Goal: Check status: Check status

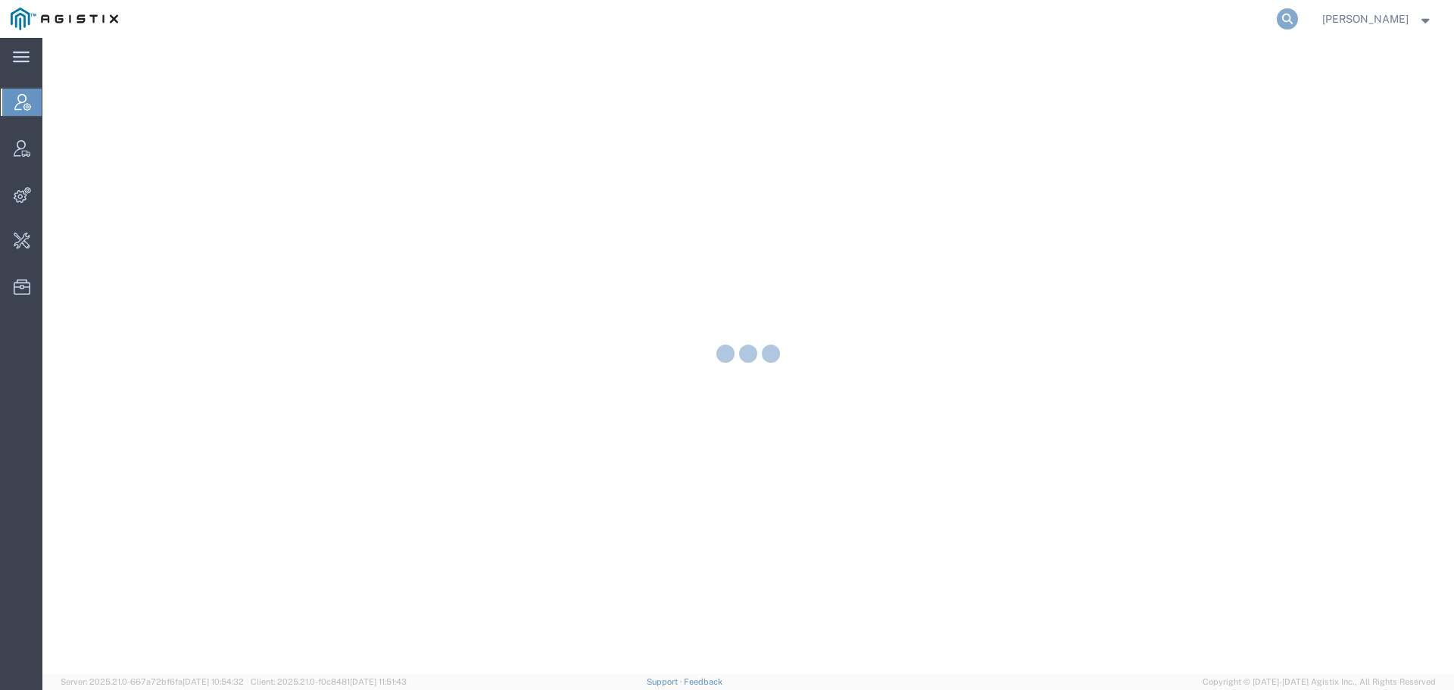
click at [1298, 19] on icon at bounding box center [1287, 18] width 21 height 21
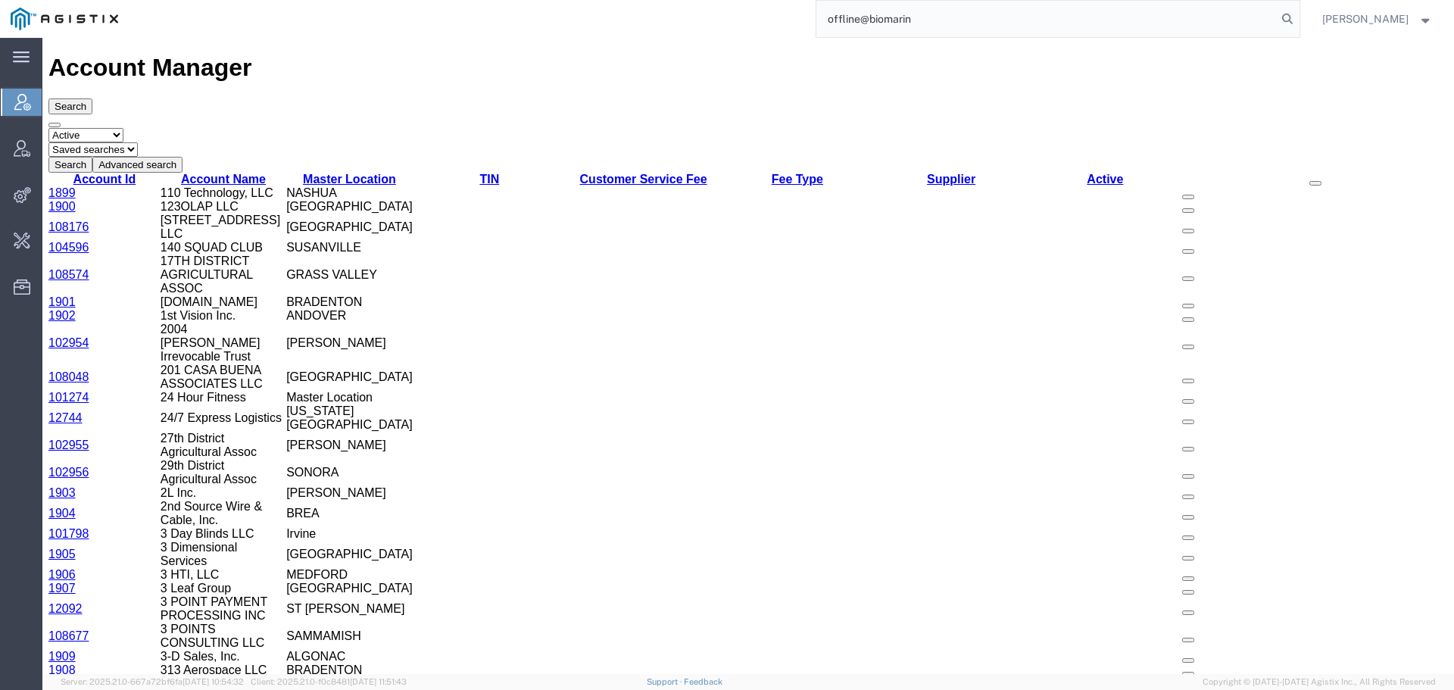
type input "offline@biomarin"
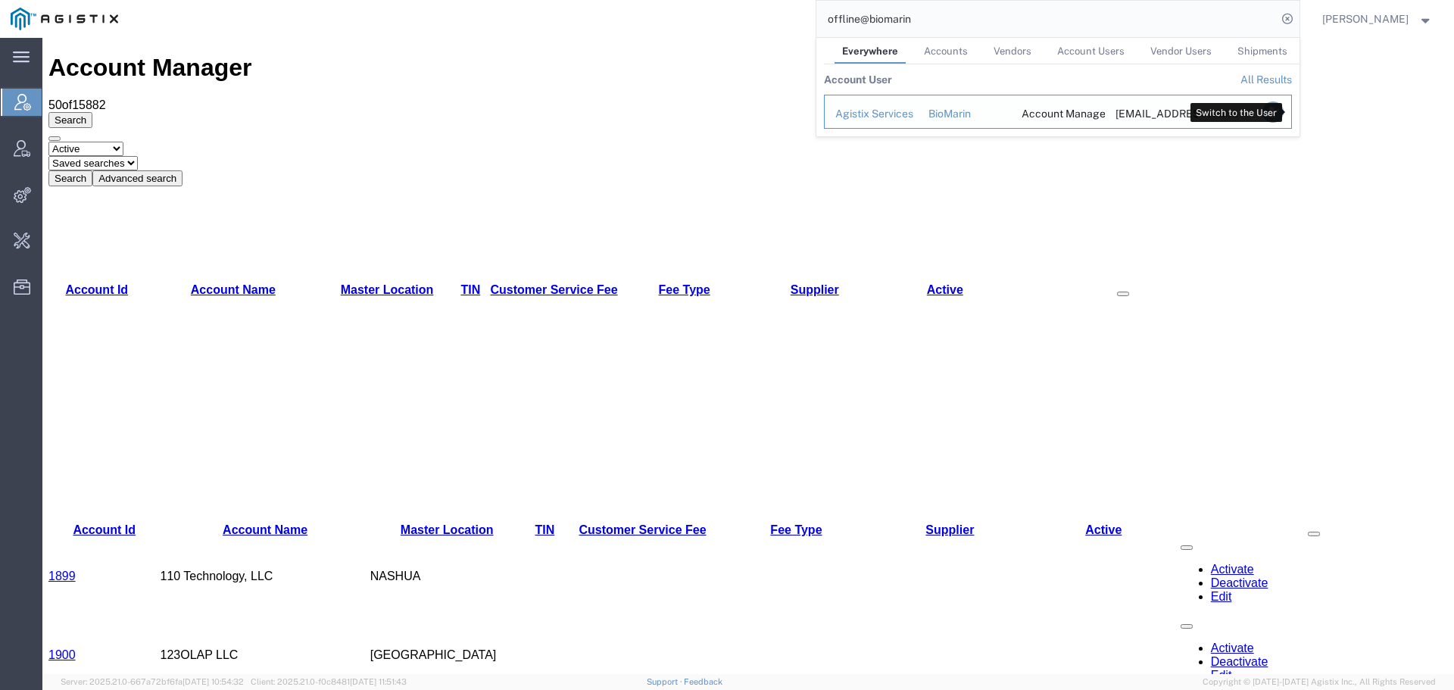
click at [1283, 110] on icon "Search Results" at bounding box center [1271, 111] width 21 height 21
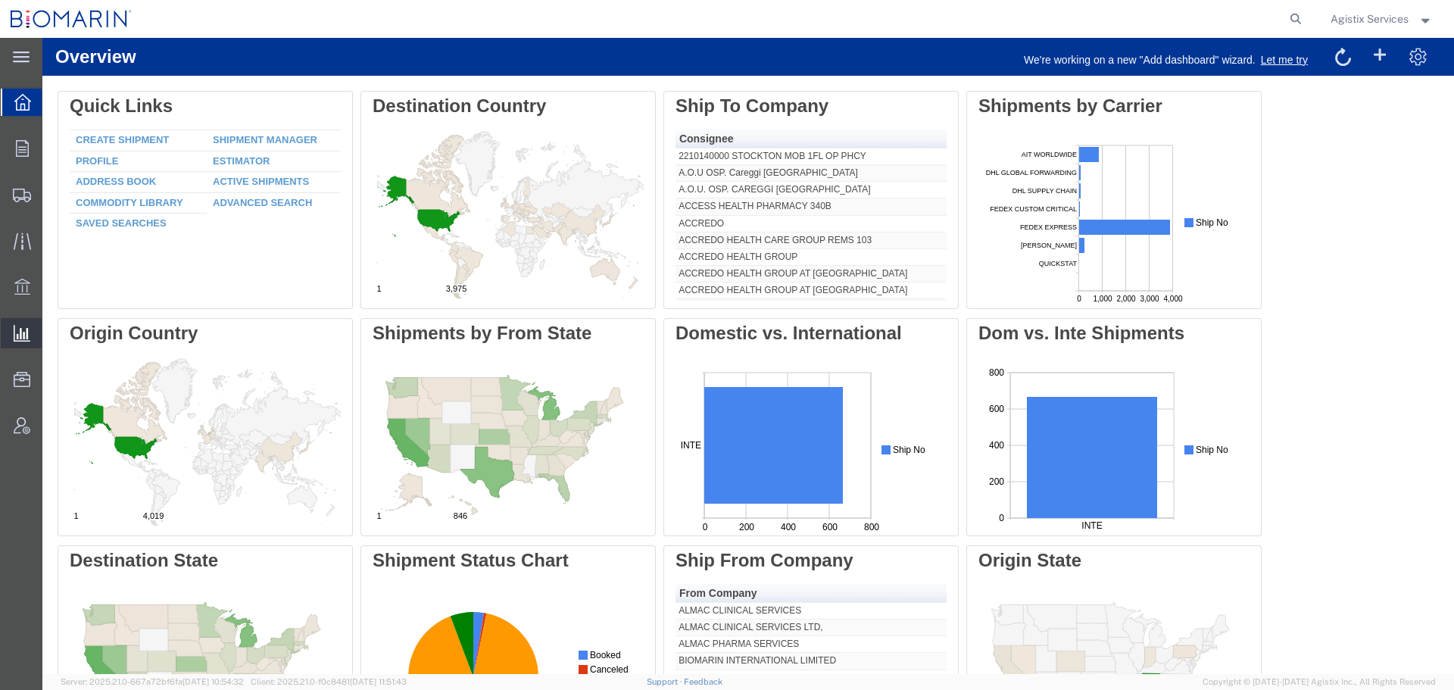
click at [0, 0] on span "Saved Reports" at bounding box center [0, 0] width 0 height 0
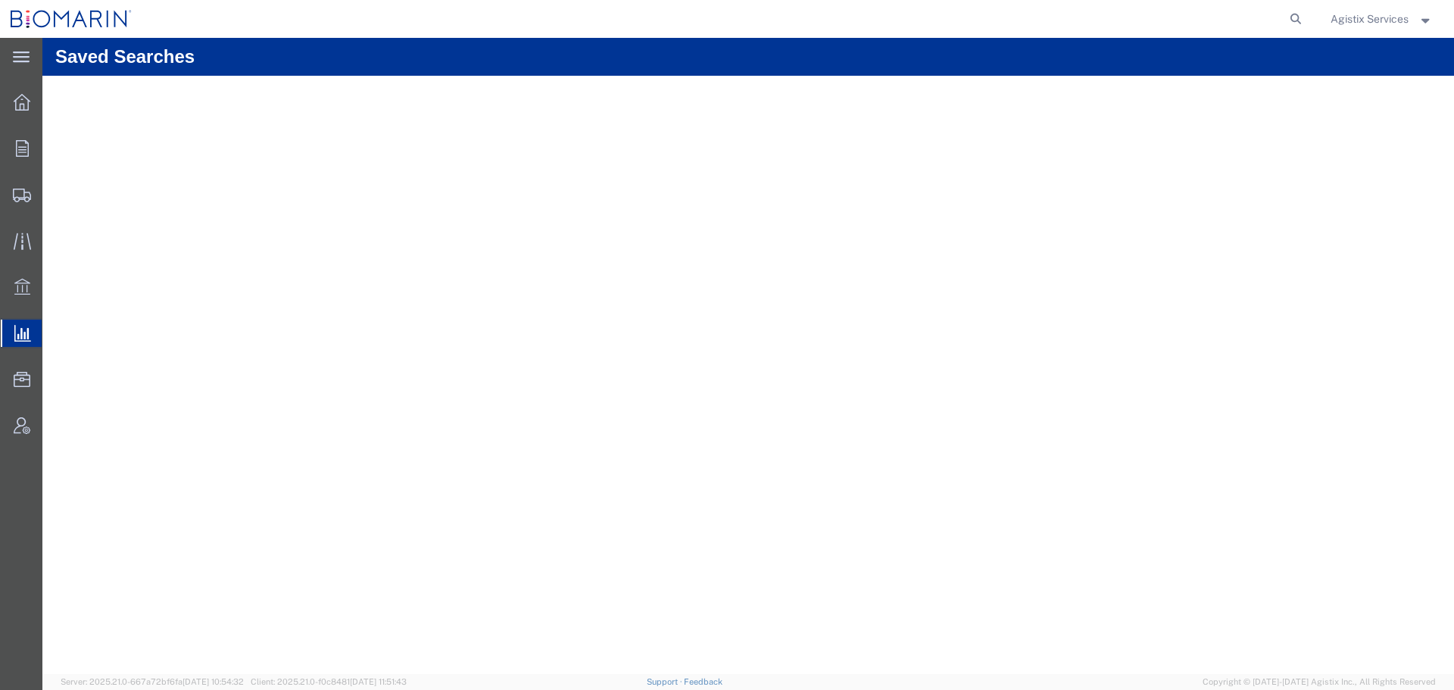
click at [1365, 30] on div "Agistix Services" at bounding box center [1381, 19] width 125 height 38
click at [1364, 20] on span "Agistix Services" at bounding box center [1369, 19] width 78 height 17
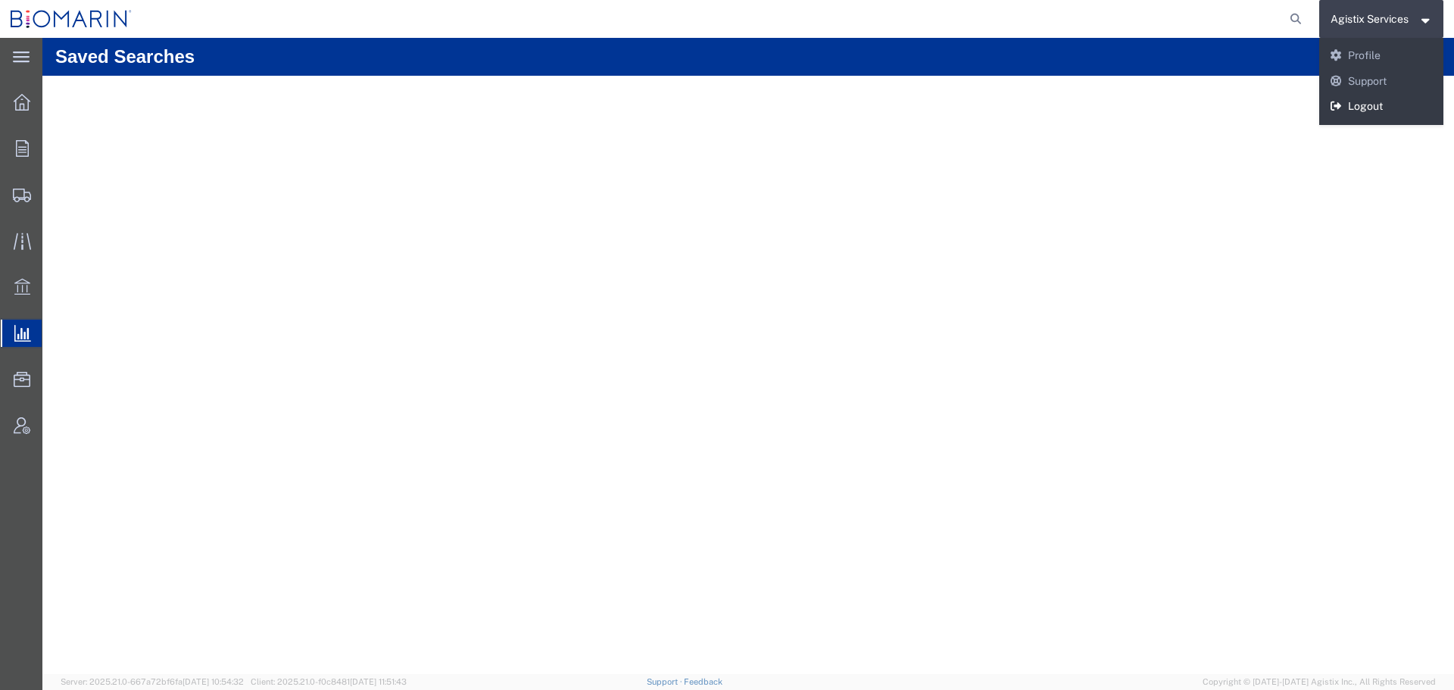
click at [1376, 95] on link "Logout" at bounding box center [1381, 107] width 125 height 26
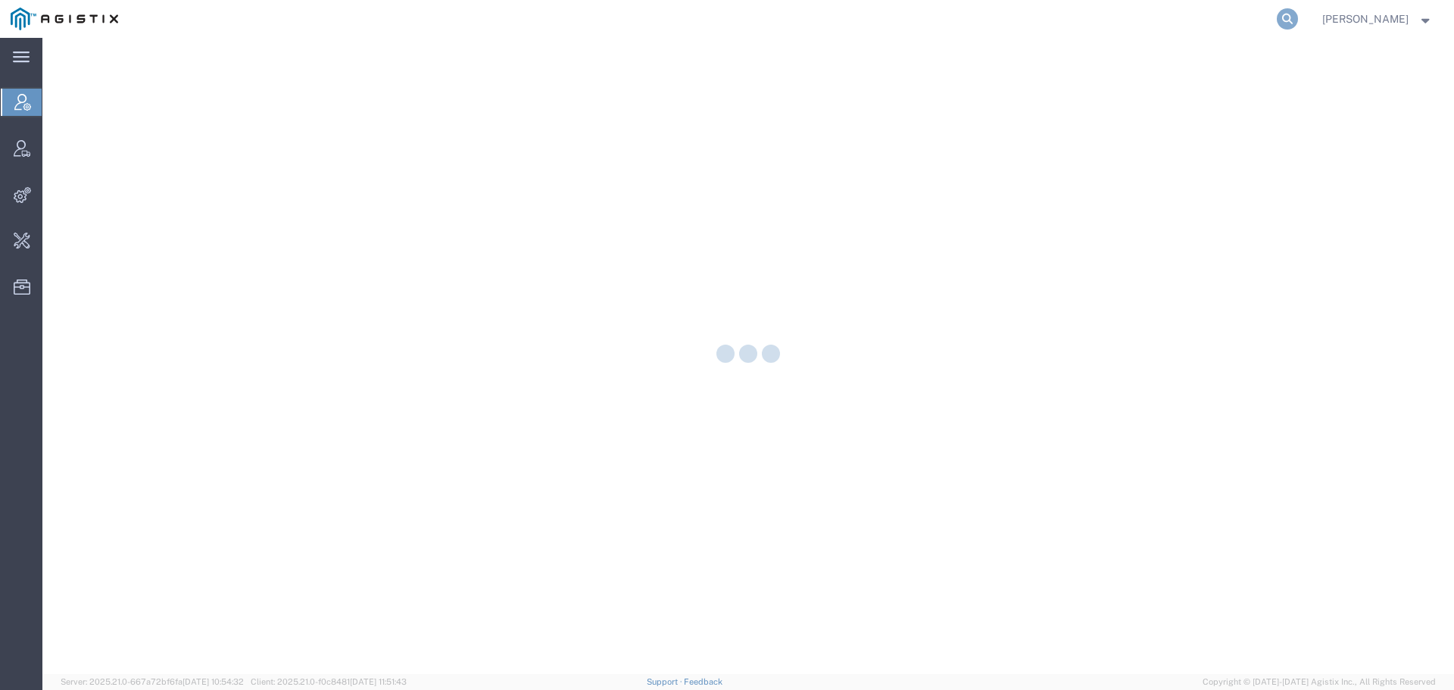
click at [1298, 16] on icon at bounding box center [1287, 18] width 21 height 21
paste input "57110234"
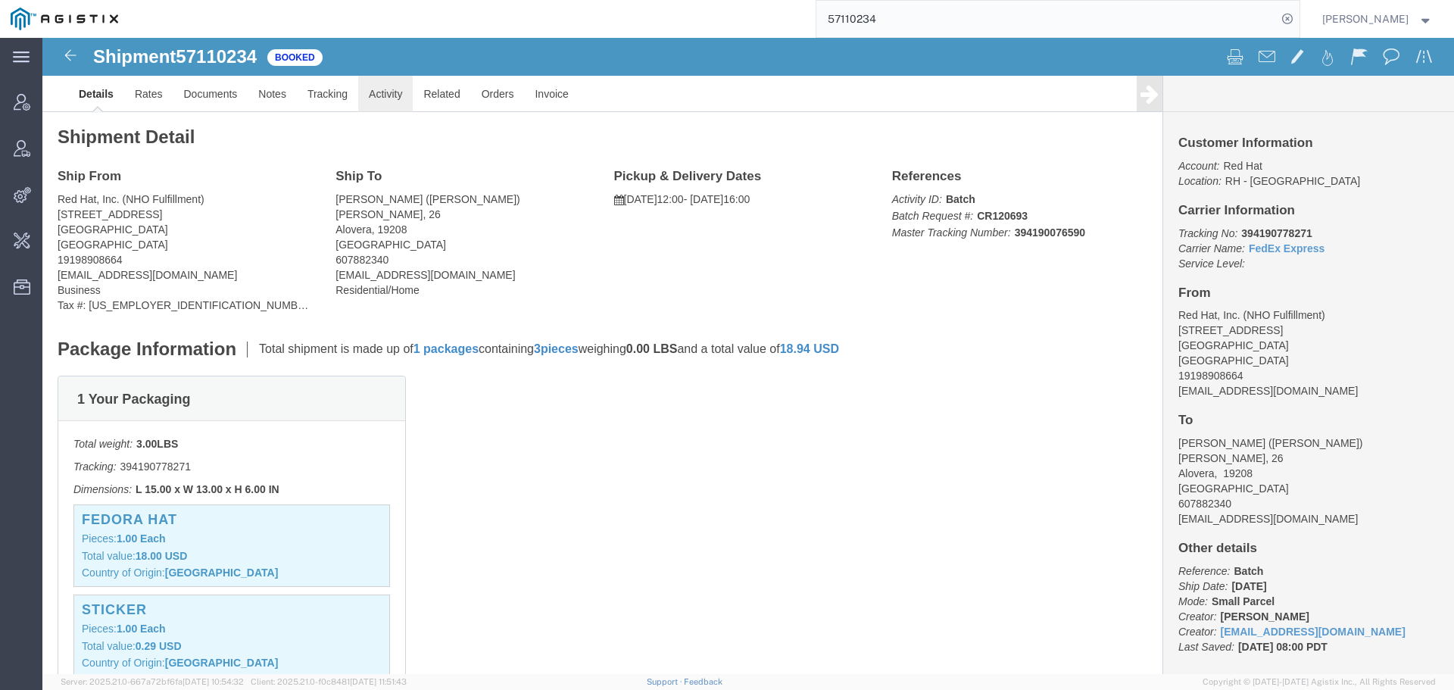
click link "Activity"
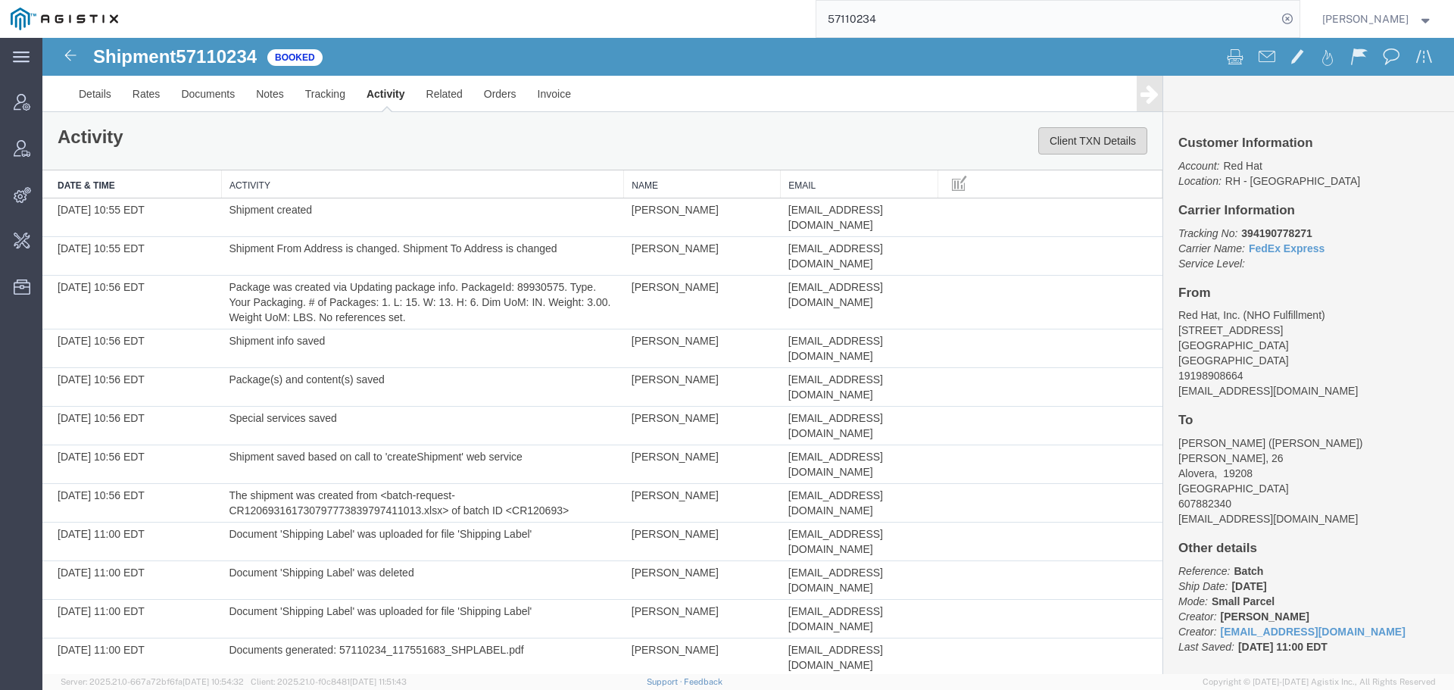
click at [1077, 140] on button "Client TXN Details" at bounding box center [1092, 140] width 109 height 27
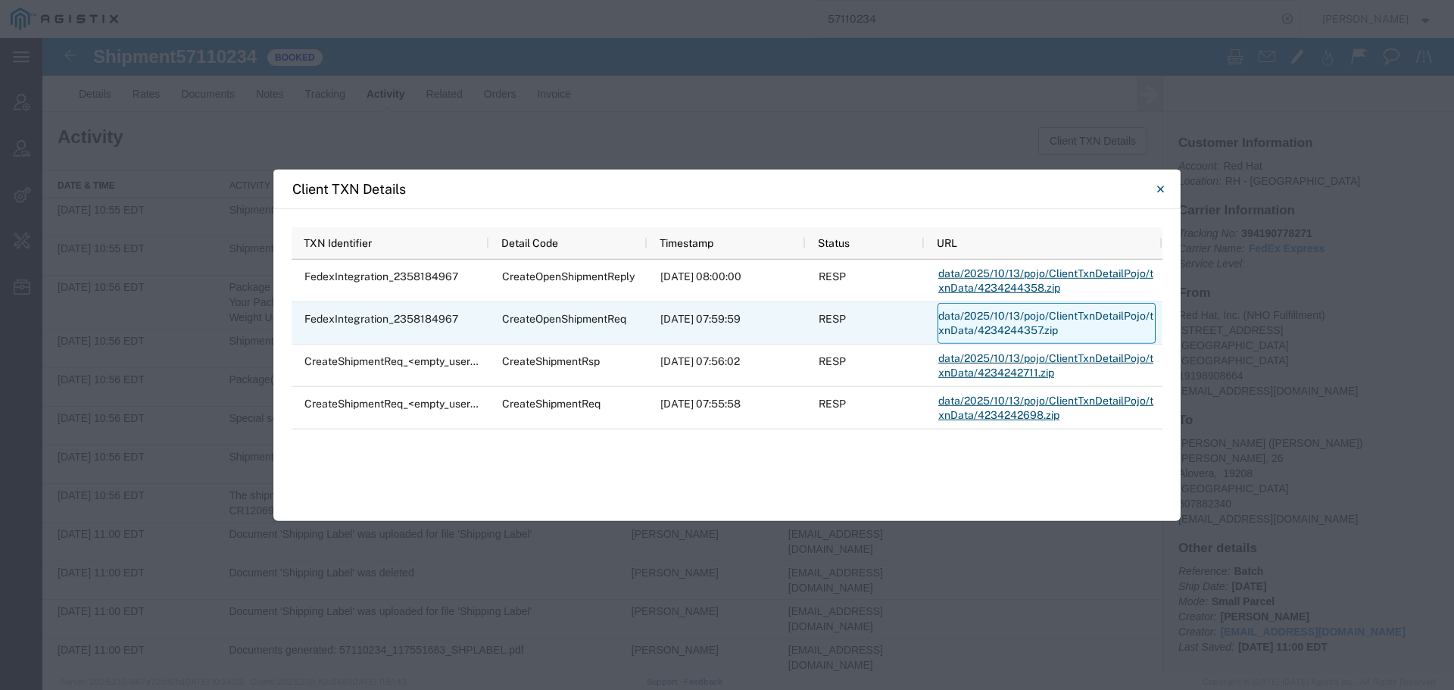
click at [972, 326] on link "data/2025/10/13/pojo/ClientTxnDetailPojo/txnData/4234244357.zip" at bounding box center [1046, 322] width 218 height 41
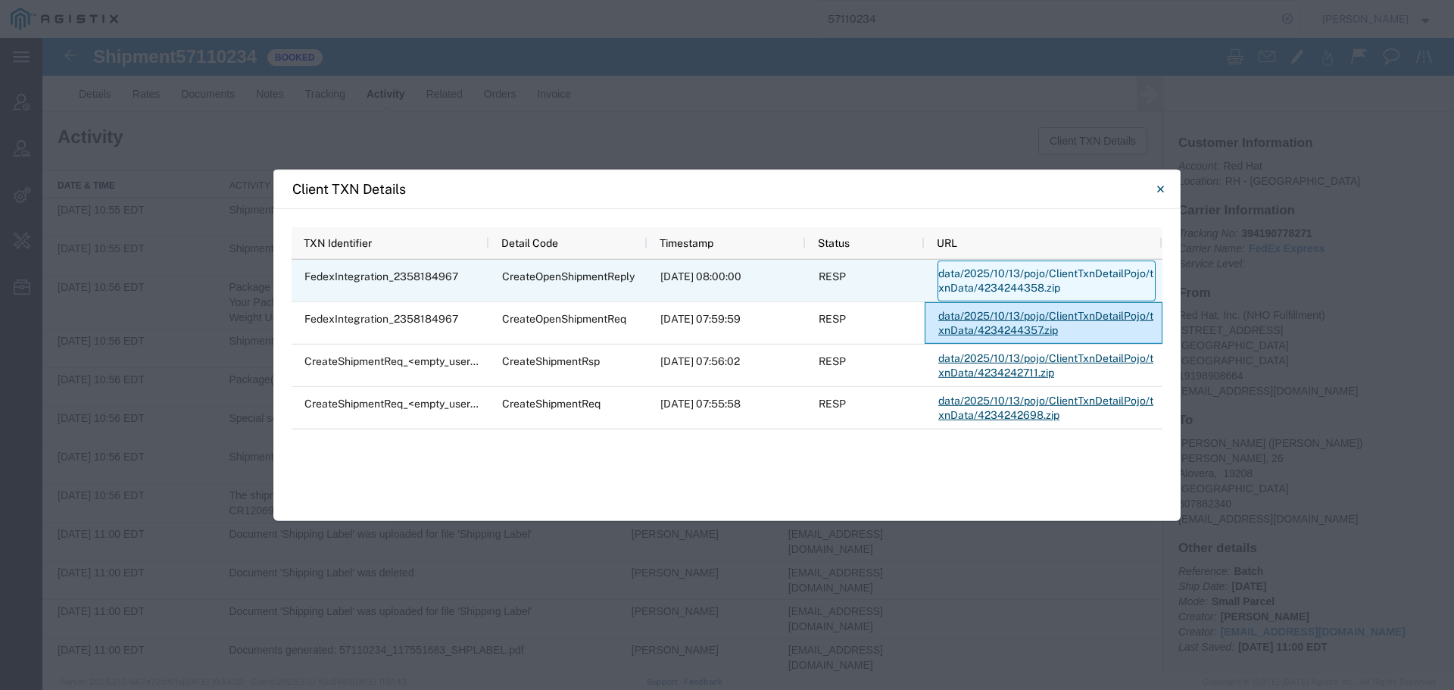
click at [959, 276] on link "data/2025/10/13/pojo/ClientTxnDetailPojo/txnData/4234244358.zip" at bounding box center [1046, 280] width 218 height 41
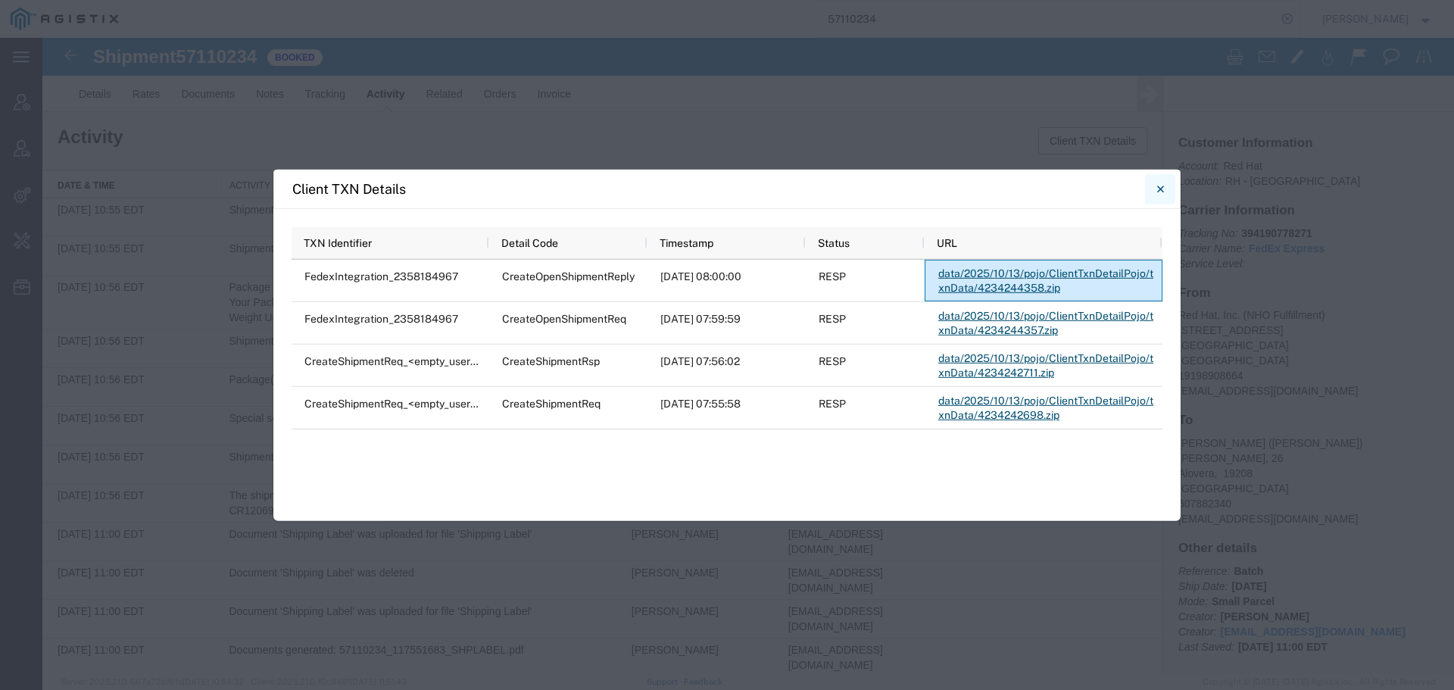
click at [1158, 193] on icon "Close" at bounding box center [1160, 188] width 7 height 18
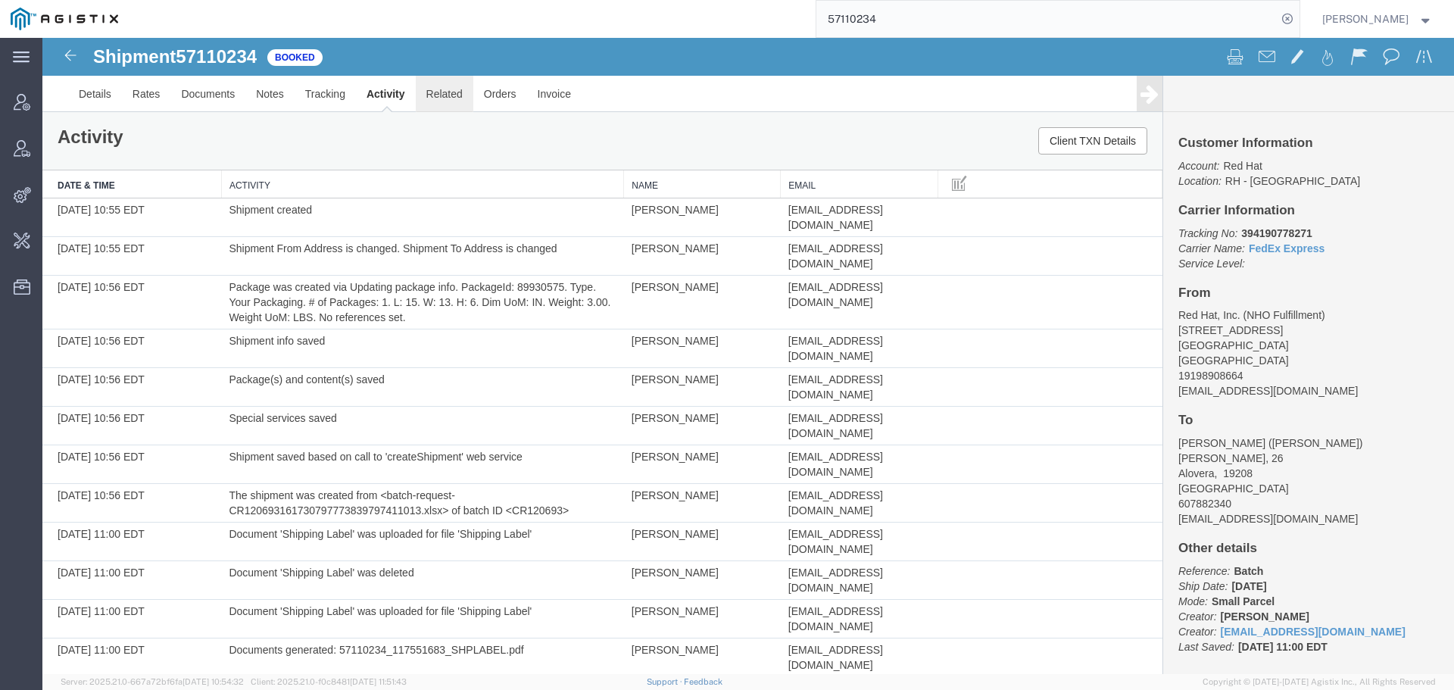
click at [434, 99] on link "Related" at bounding box center [445, 94] width 58 height 36
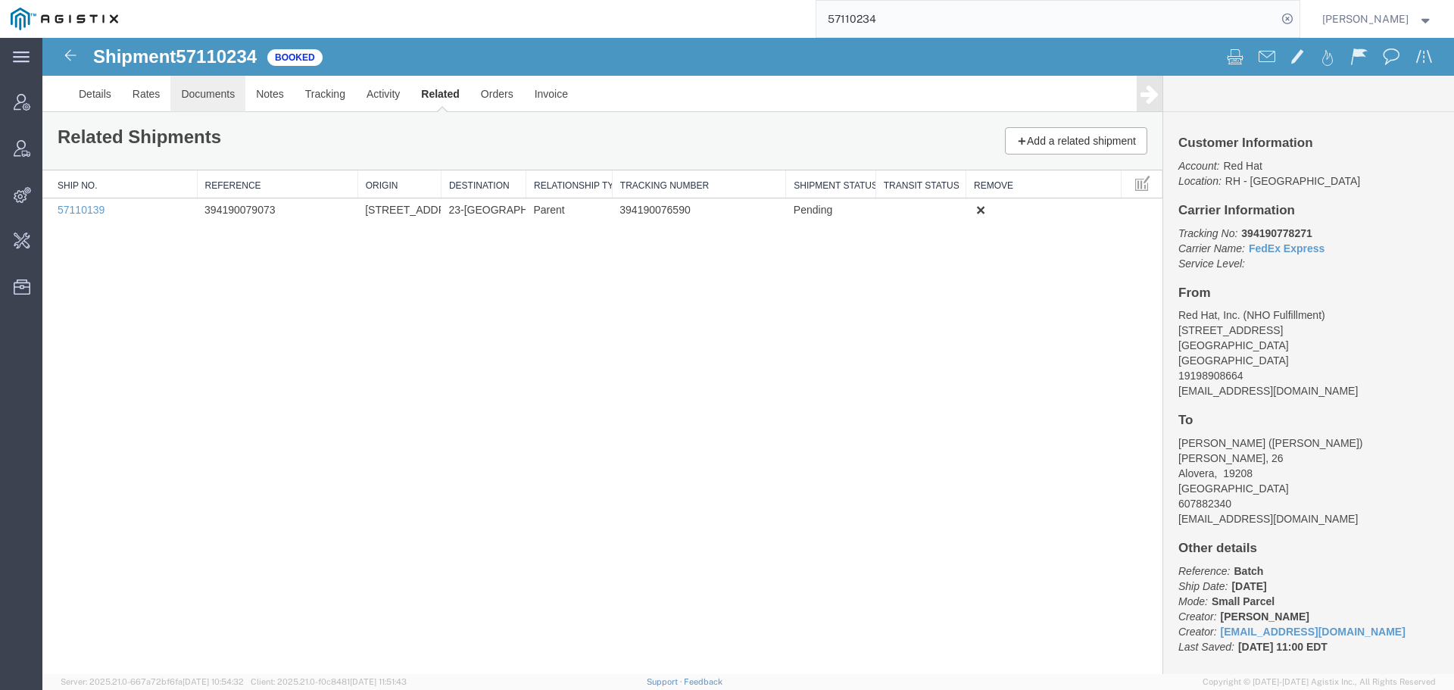
click at [214, 90] on link "Documents" at bounding box center [207, 94] width 75 height 36
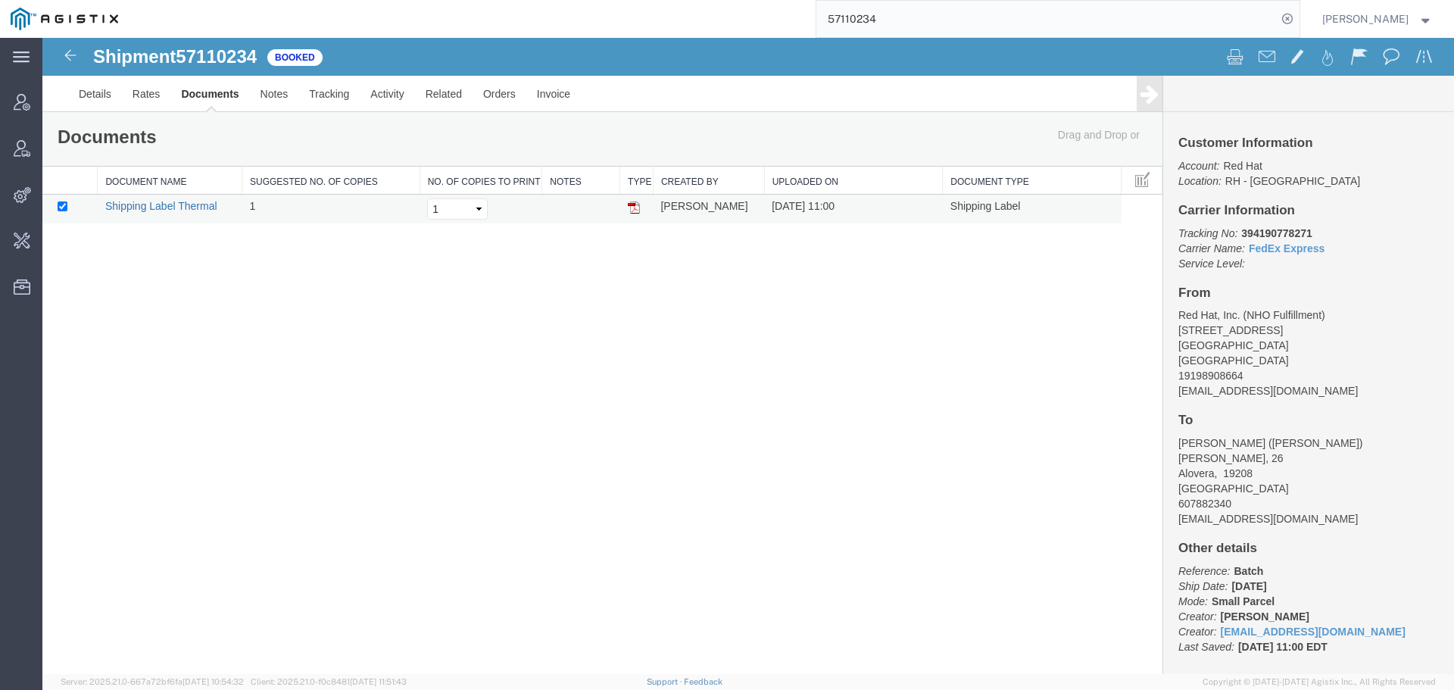
click at [193, 210] on link "Shipping Label Thermal" at bounding box center [161, 206] width 112 height 12
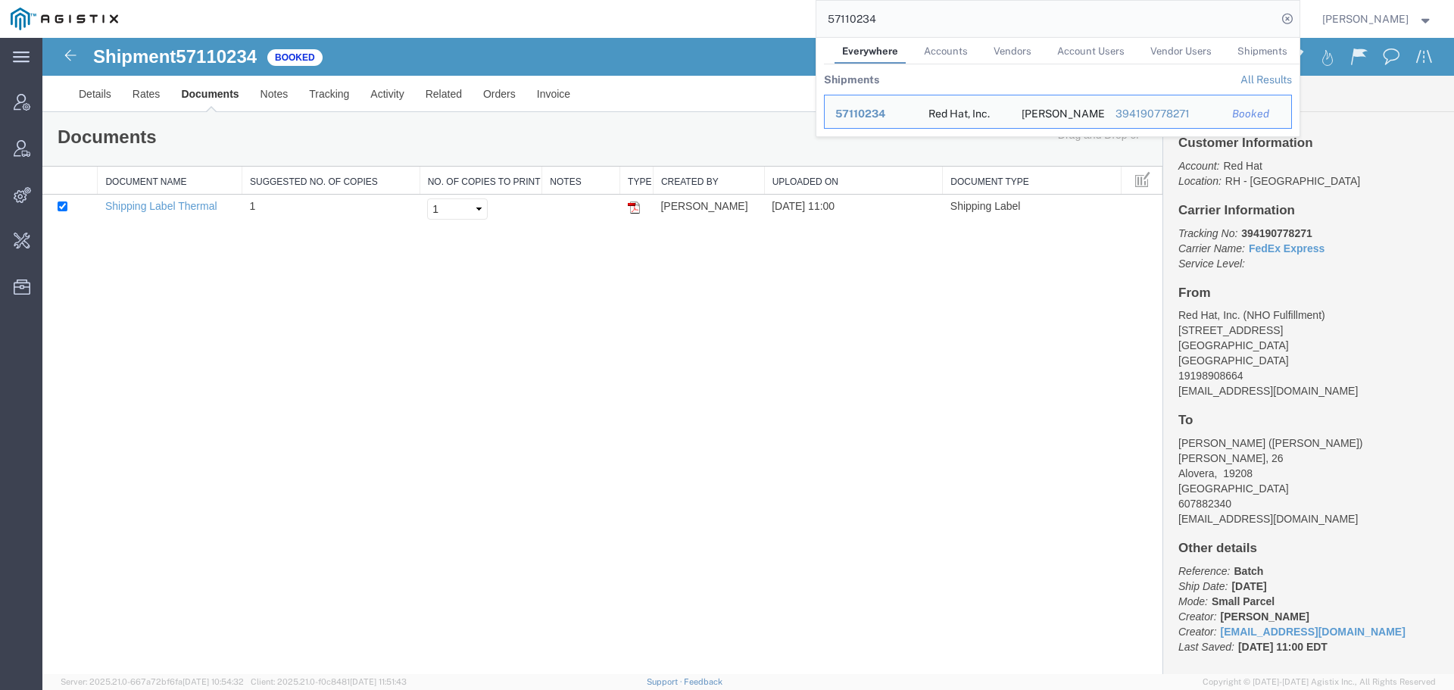
drag, startPoint x: 974, startPoint y: 14, endPoint x: 686, endPoint y: 23, distance: 288.6
click at [686, 23] on div "57110234 Everywhere Accounts Vendors Account Users Vendor Users Shipments Shipm…" at bounding box center [714, 19] width 1171 height 38
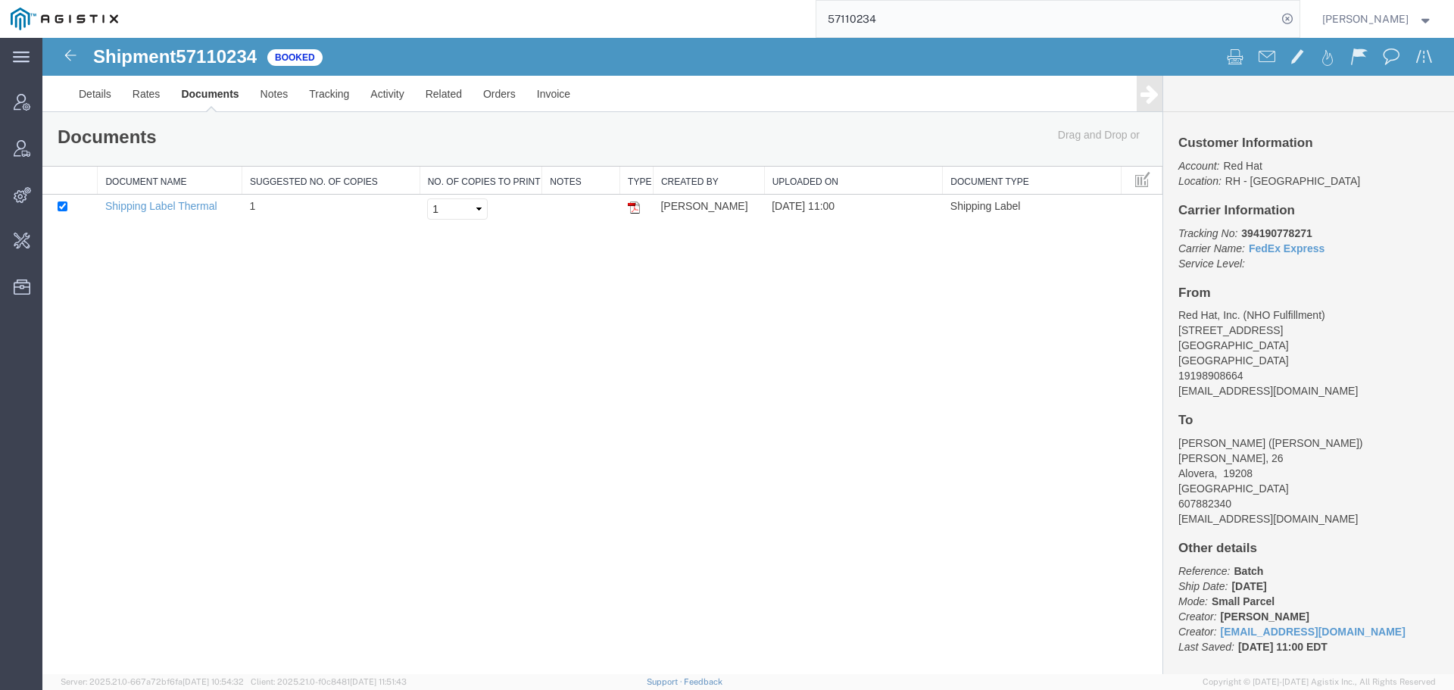
paste input "3"
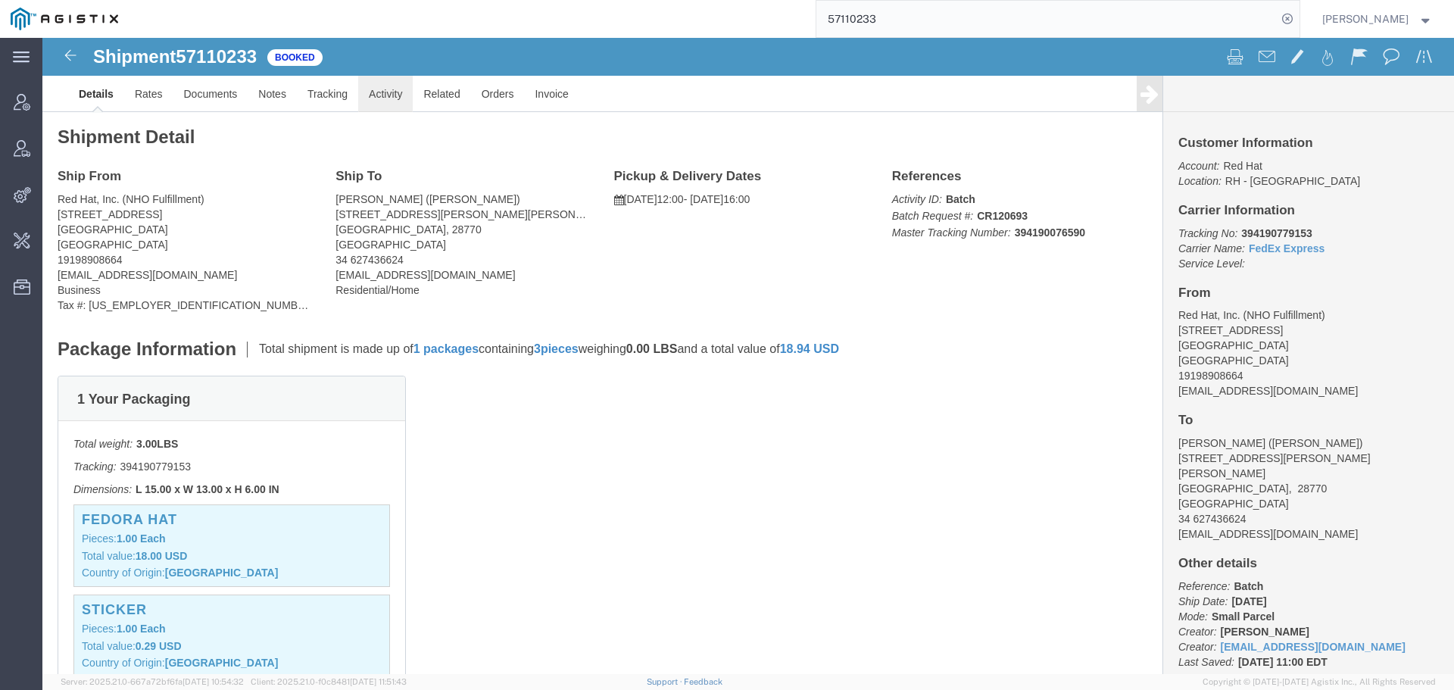
click link "Activity"
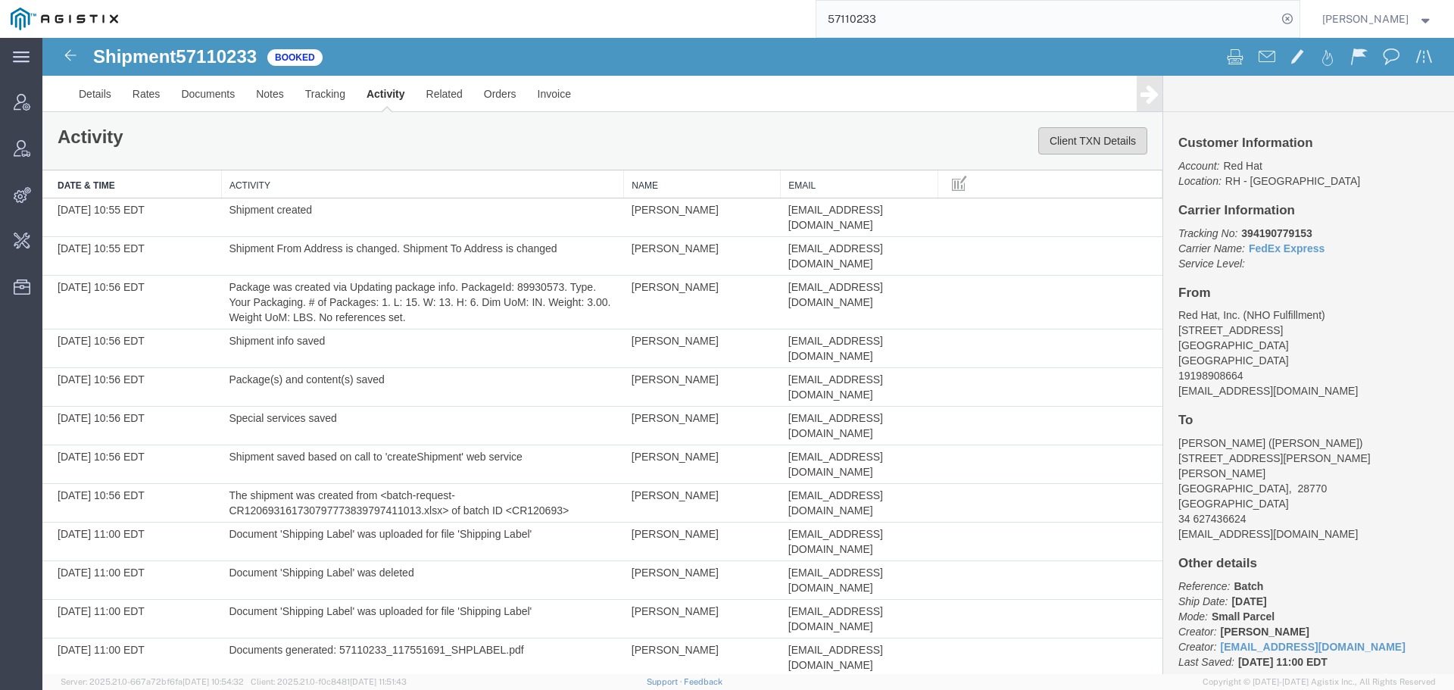
click at [1089, 148] on button "Client TXN Details" at bounding box center [1092, 140] width 109 height 27
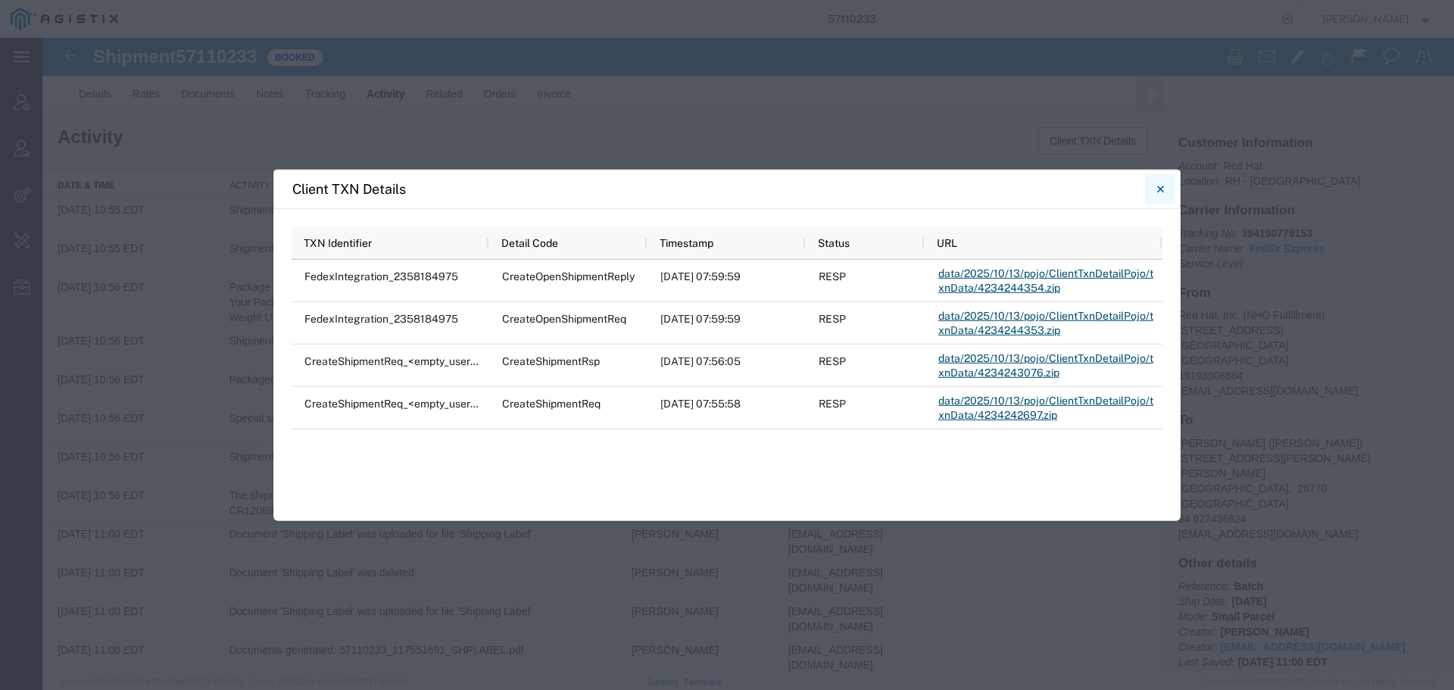
click at [1164, 192] on button "Close" at bounding box center [1160, 188] width 30 height 30
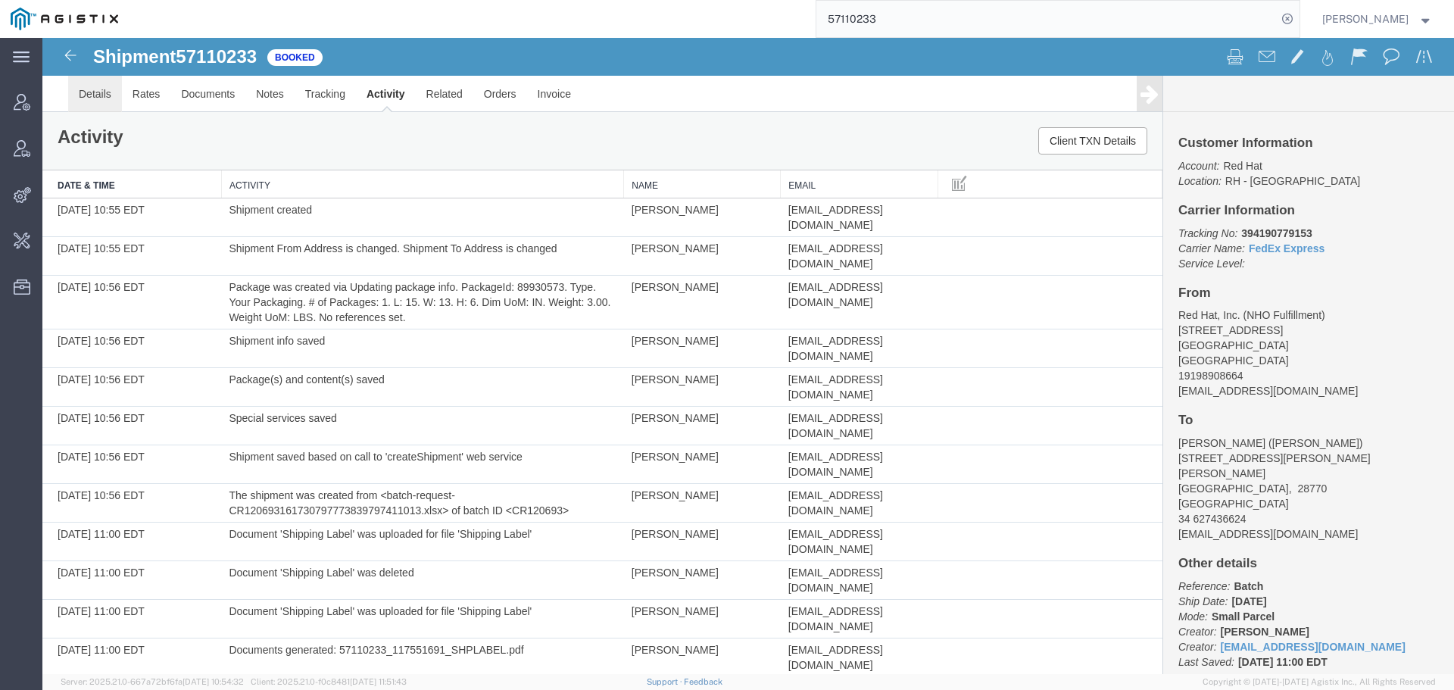
click at [86, 100] on link "Details" at bounding box center [95, 94] width 54 height 36
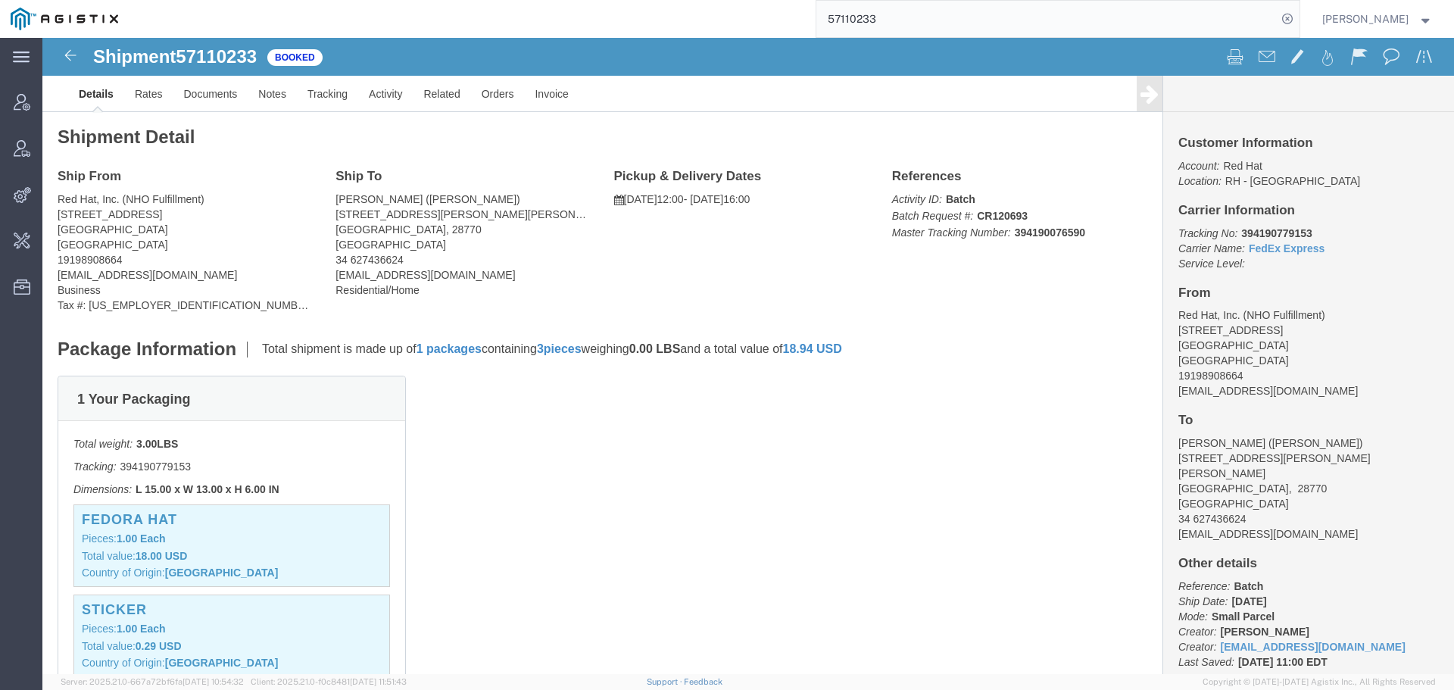
click at [871, 17] on input "57110233" at bounding box center [1046, 19] width 460 height 36
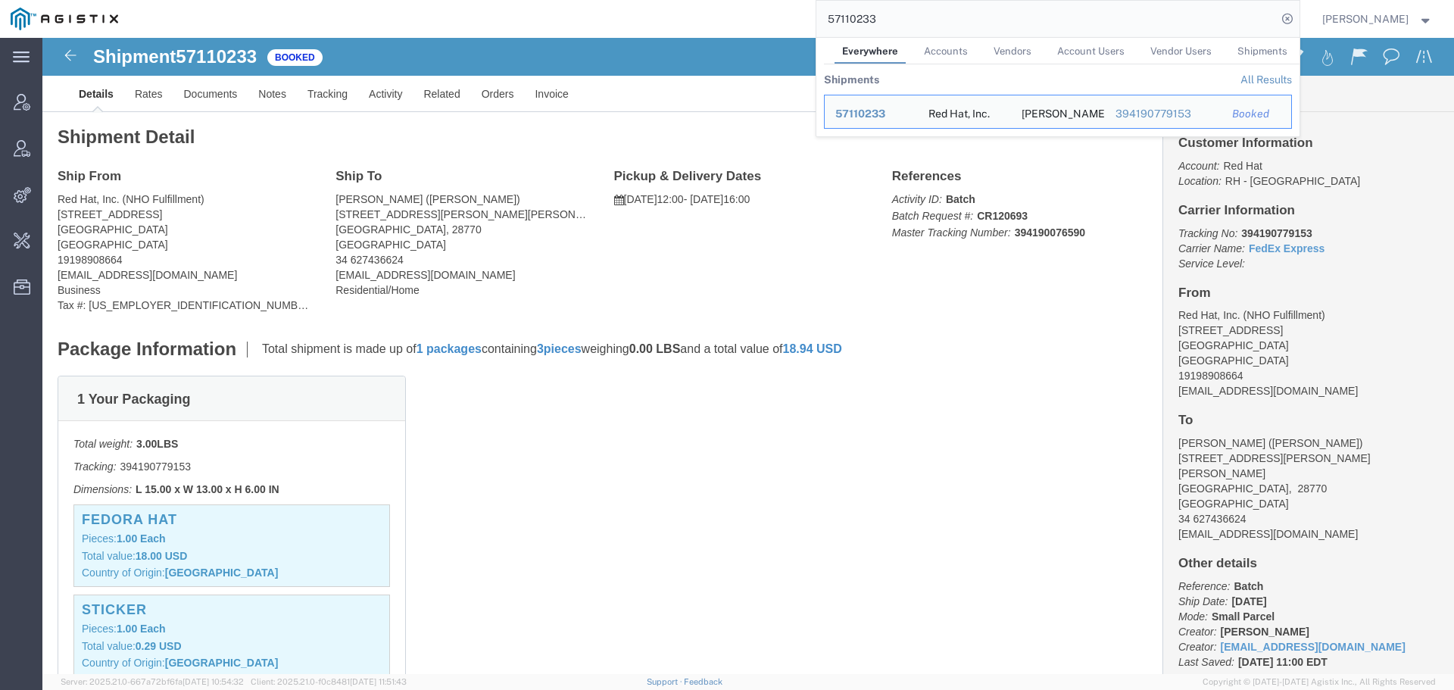
click at [871, 17] on input "57110233" at bounding box center [1046, 19] width 460 height 36
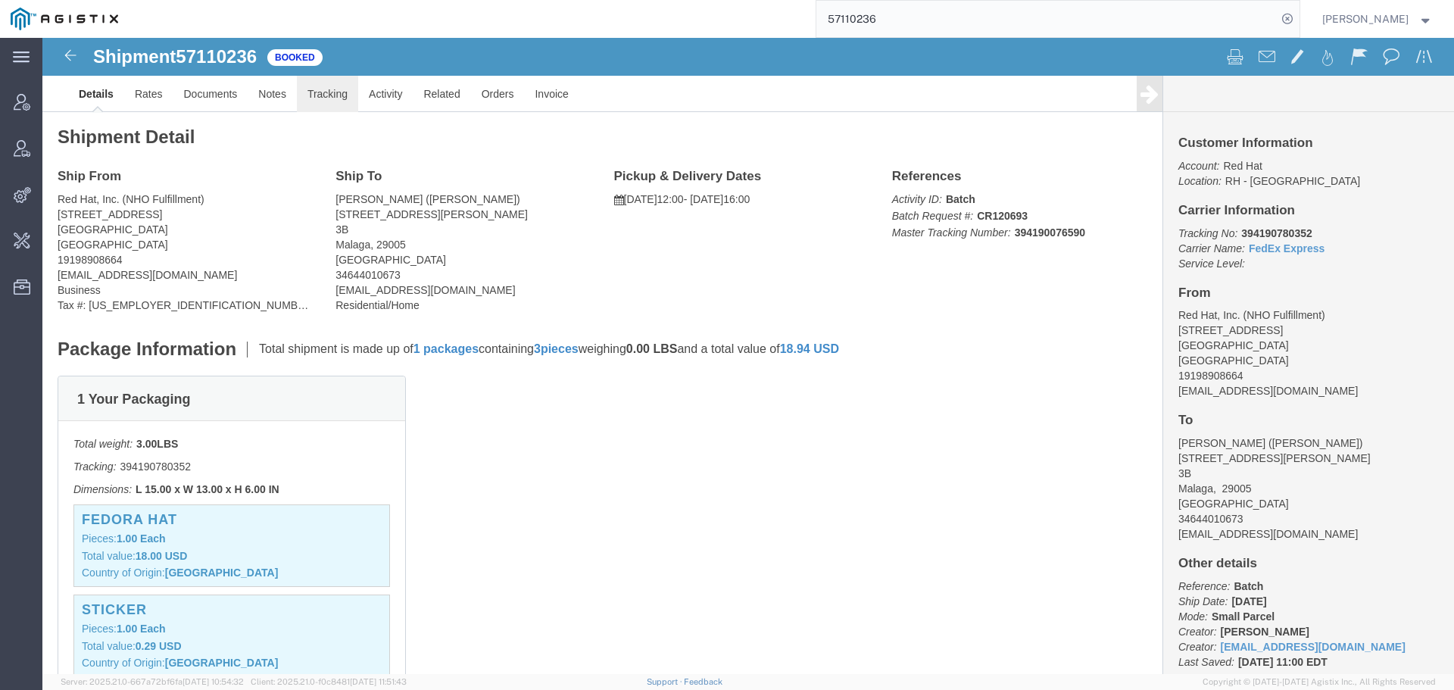
click link "Tracking"
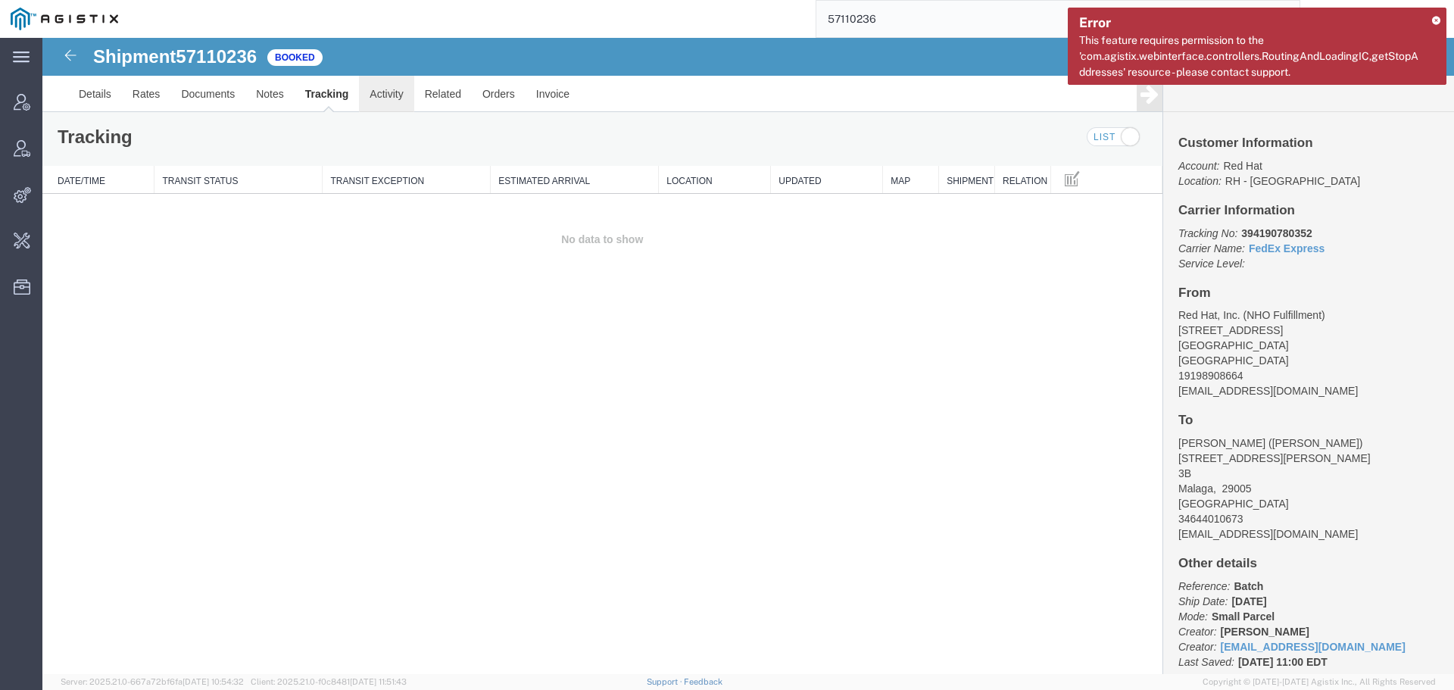
click at [383, 104] on link "Activity" at bounding box center [386, 94] width 55 height 36
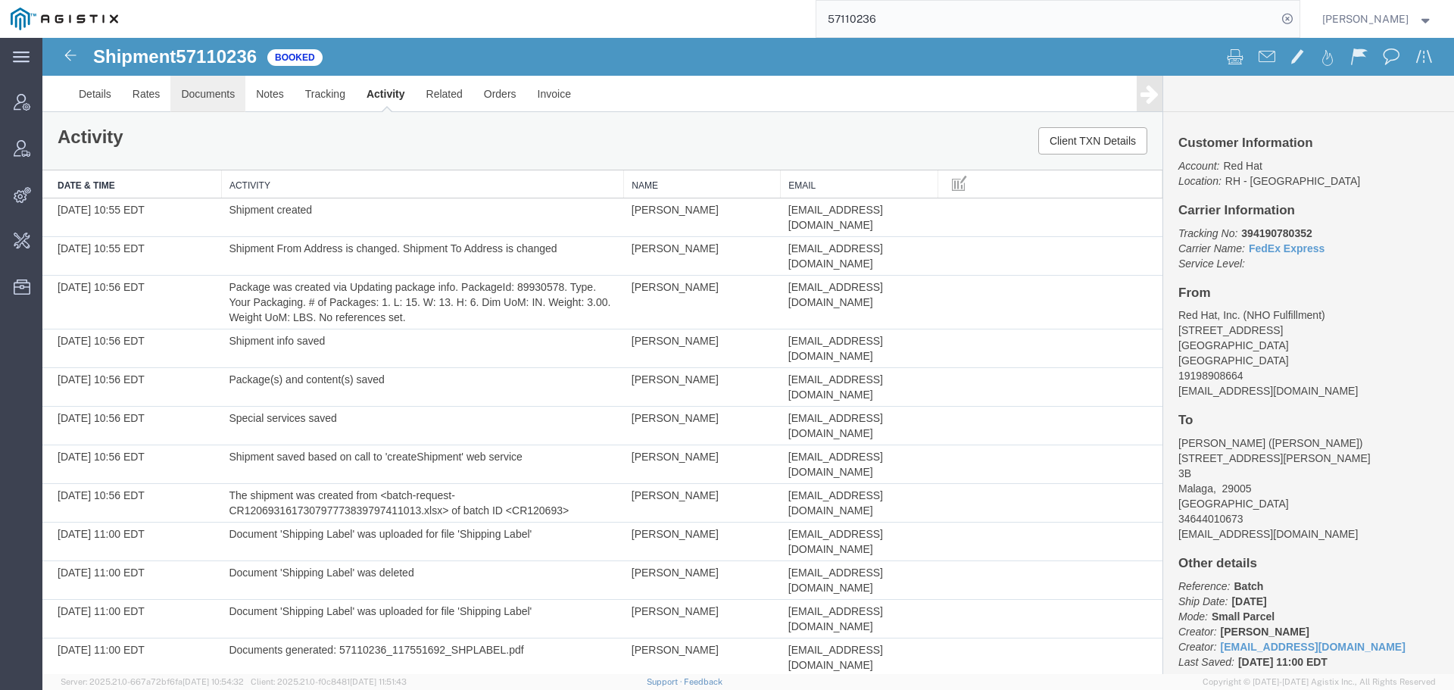
click at [210, 101] on link "Documents" at bounding box center [207, 94] width 75 height 36
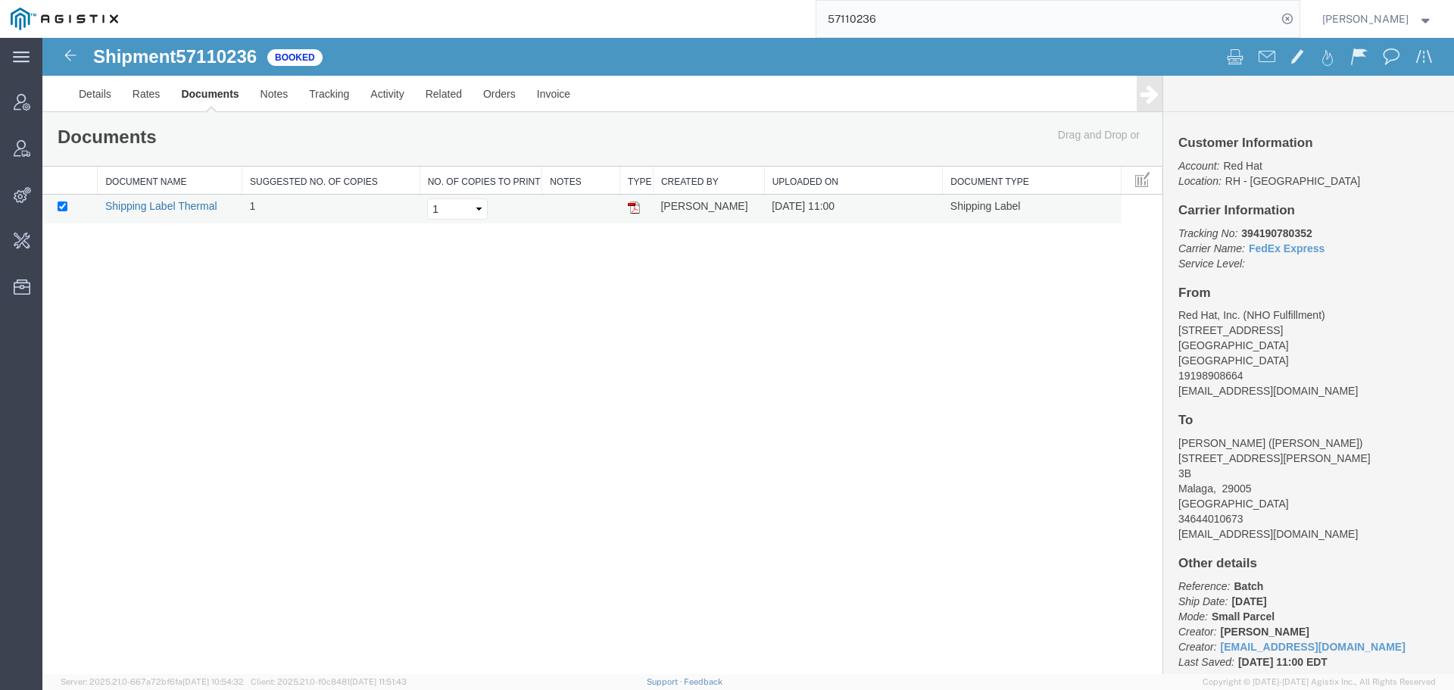
click at [173, 210] on link "Shipping Label Thermal" at bounding box center [161, 206] width 112 height 12
click at [52, 103] on span "Account Manager" at bounding box center [47, 102] width 11 height 30
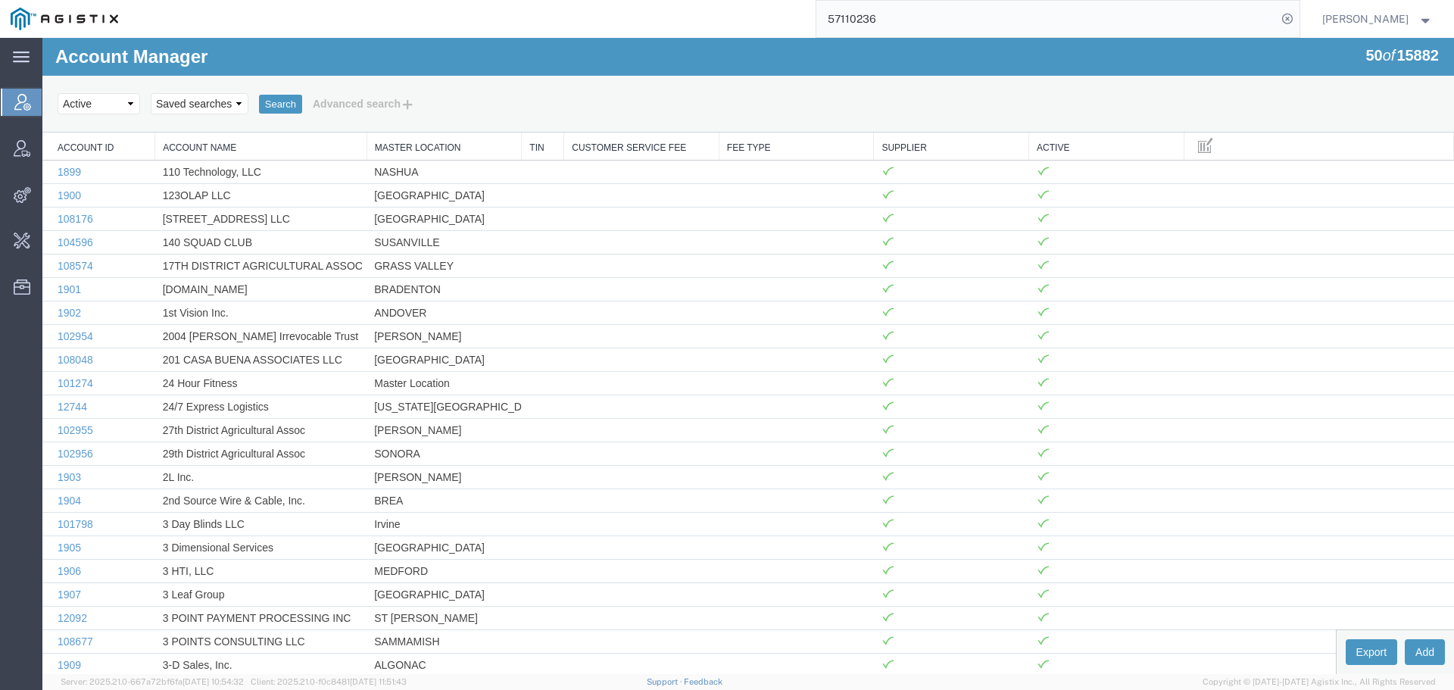
click at [880, 19] on input "57110236" at bounding box center [1046, 19] width 460 height 36
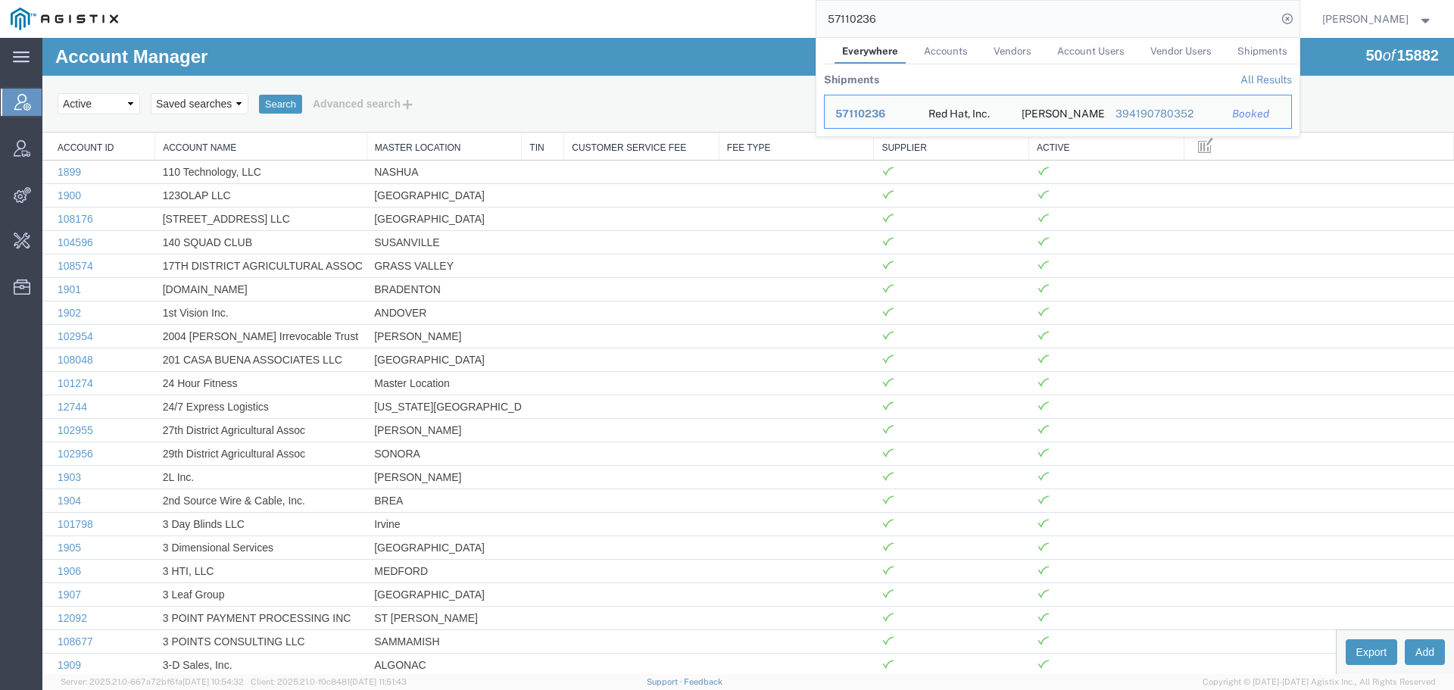
click at [880, 19] on input "57110236" at bounding box center [1046, 19] width 460 height 36
paste input "5"
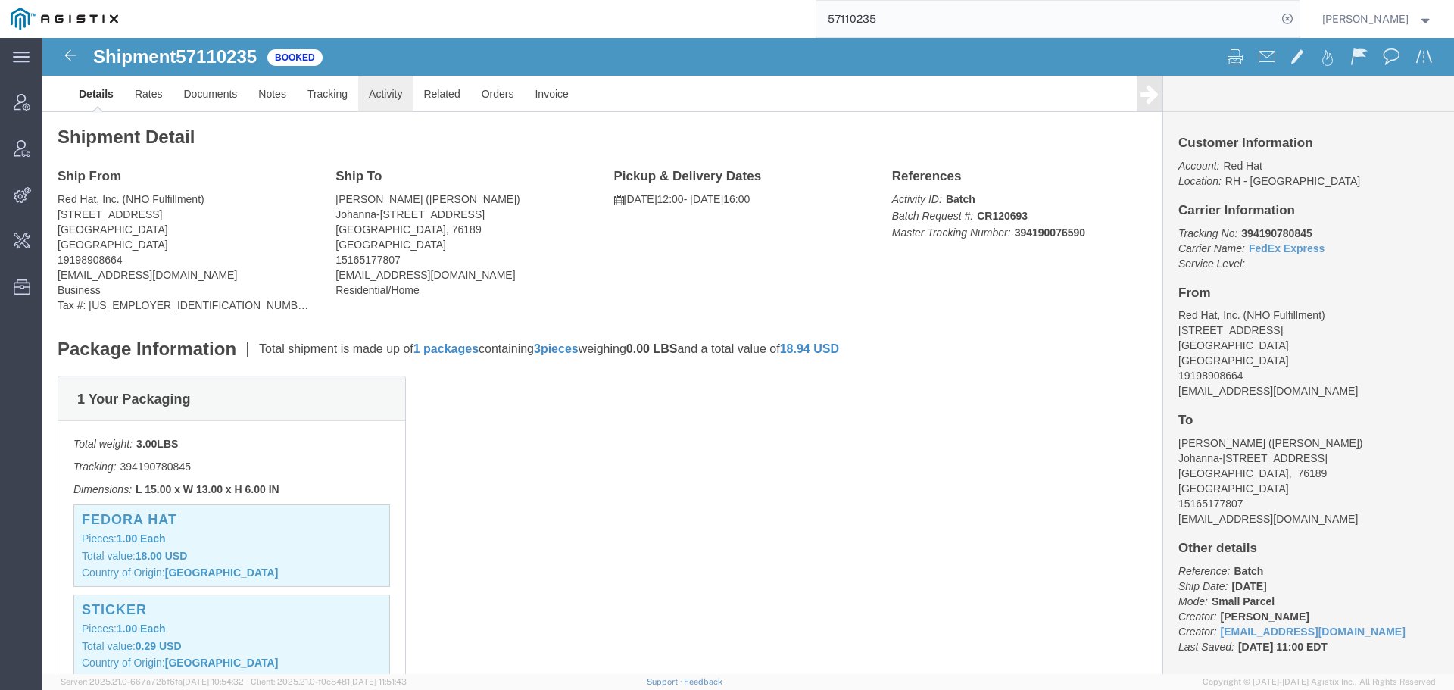
click link "Activity"
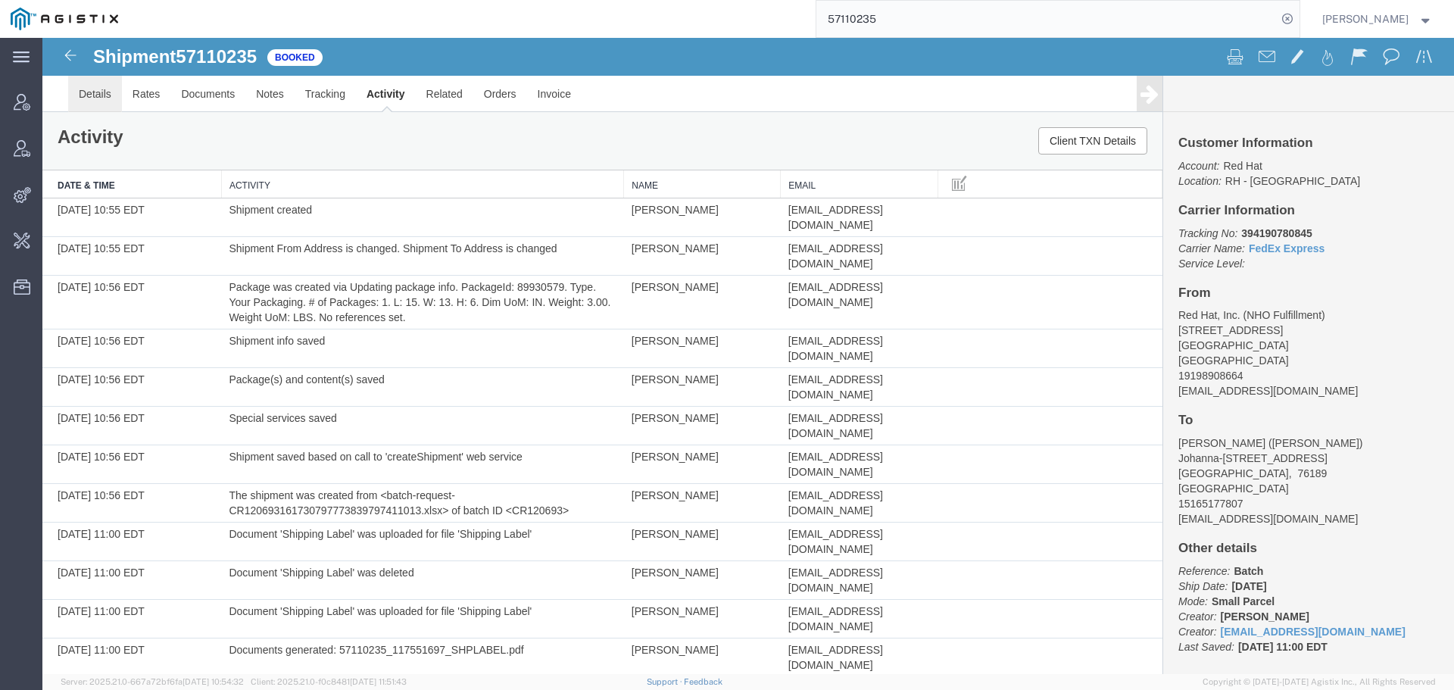
click at [85, 99] on link "Details" at bounding box center [95, 94] width 54 height 36
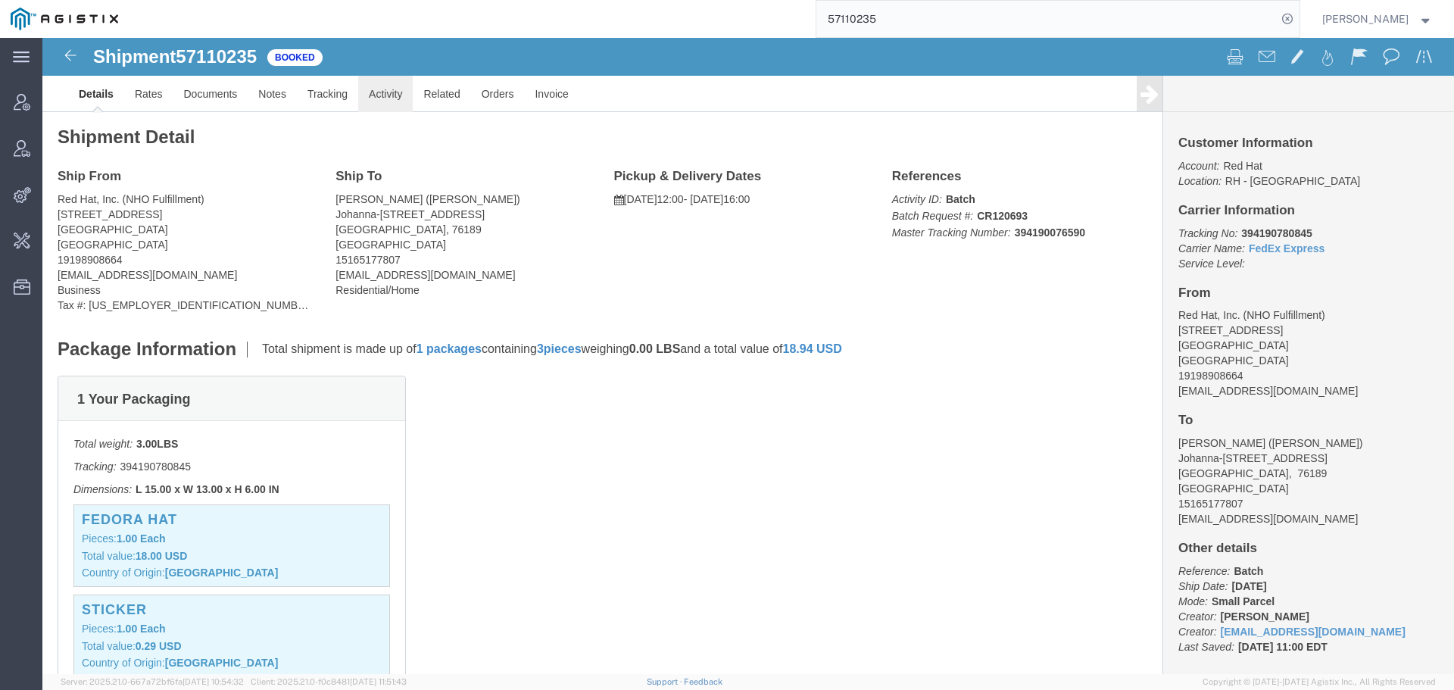
drag, startPoint x: 330, startPoint y: 55, endPoint x: 394, endPoint y: 84, distance: 69.8
click link "Activity"
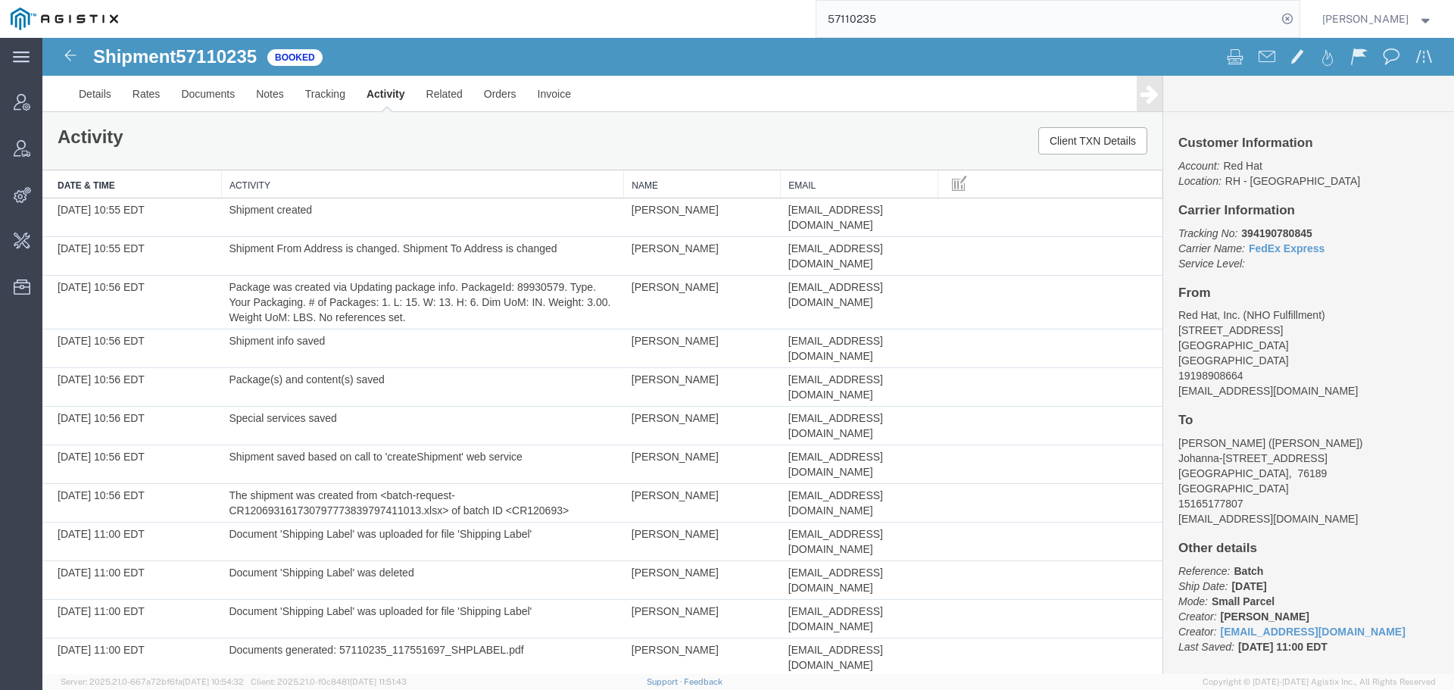
click at [217, 61] on span "57110235" at bounding box center [216, 56] width 81 height 20
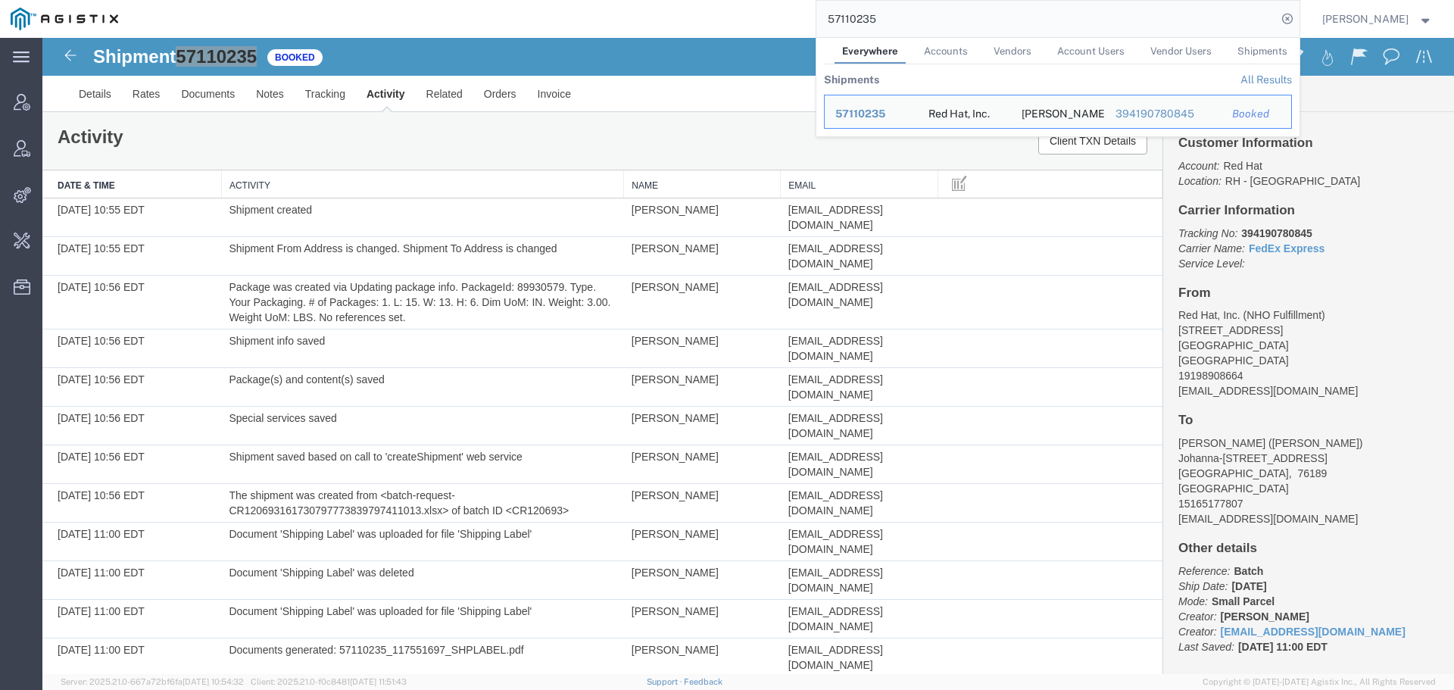
drag, startPoint x: 846, startPoint y: 13, endPoint x: 662, endPoint y: 14, distance: 184.0
click at [663, 13] on div "57110235 Everywhere Accounts Vendors Account Users Vendor Users Shipments Shipm…" at bounding box center [714, 19] width 1171 height 38
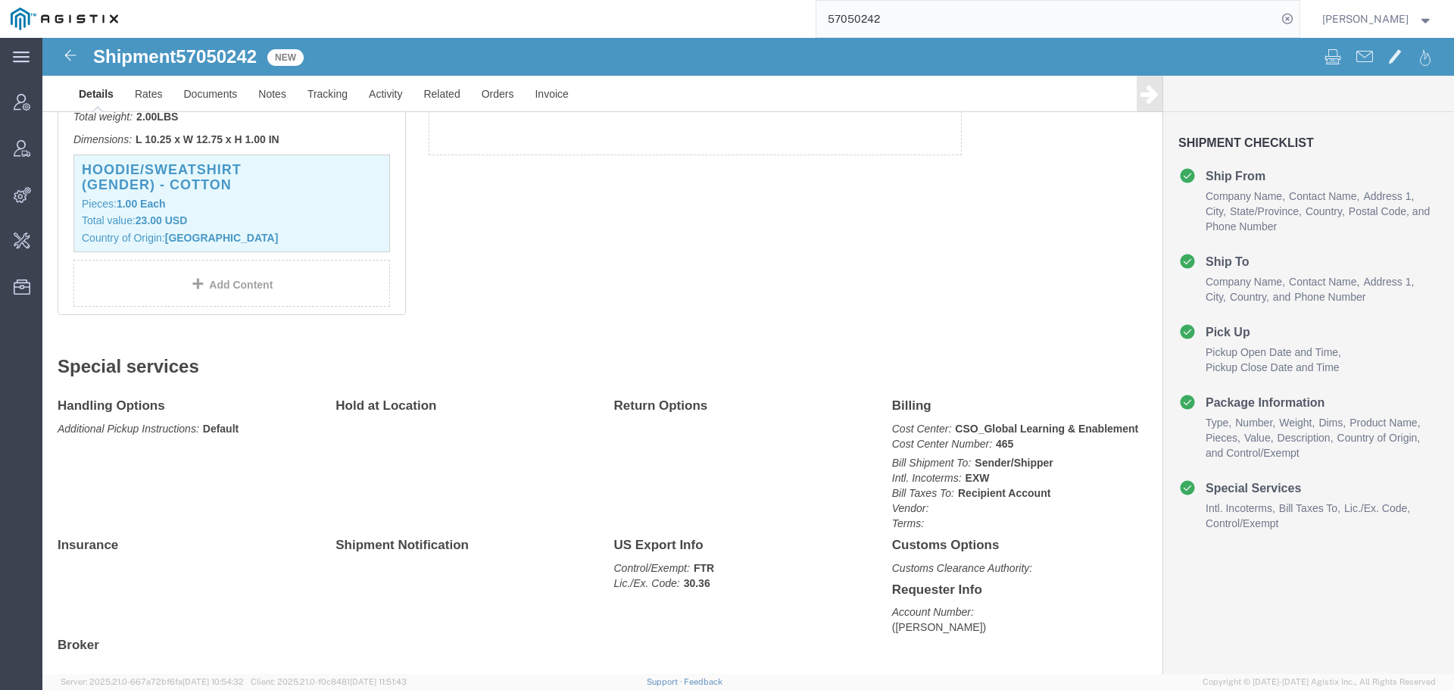
scroll to position [454, 0]
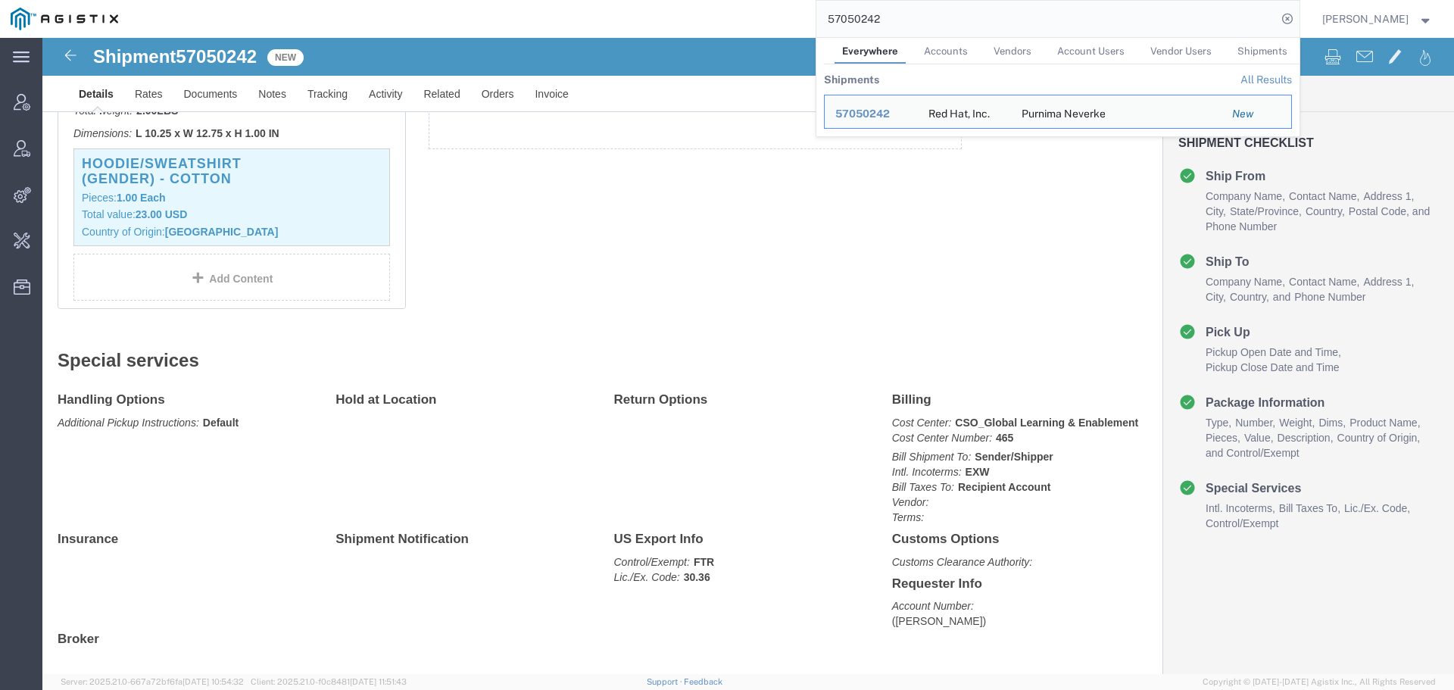
click at [877, 11] on input "57050242" at bounding box center [1046, 19] width 460 height 36
click at [876, 11] on input "57050242" at bounding box center [1046, 19] width 460 height 36
paste input "48318"
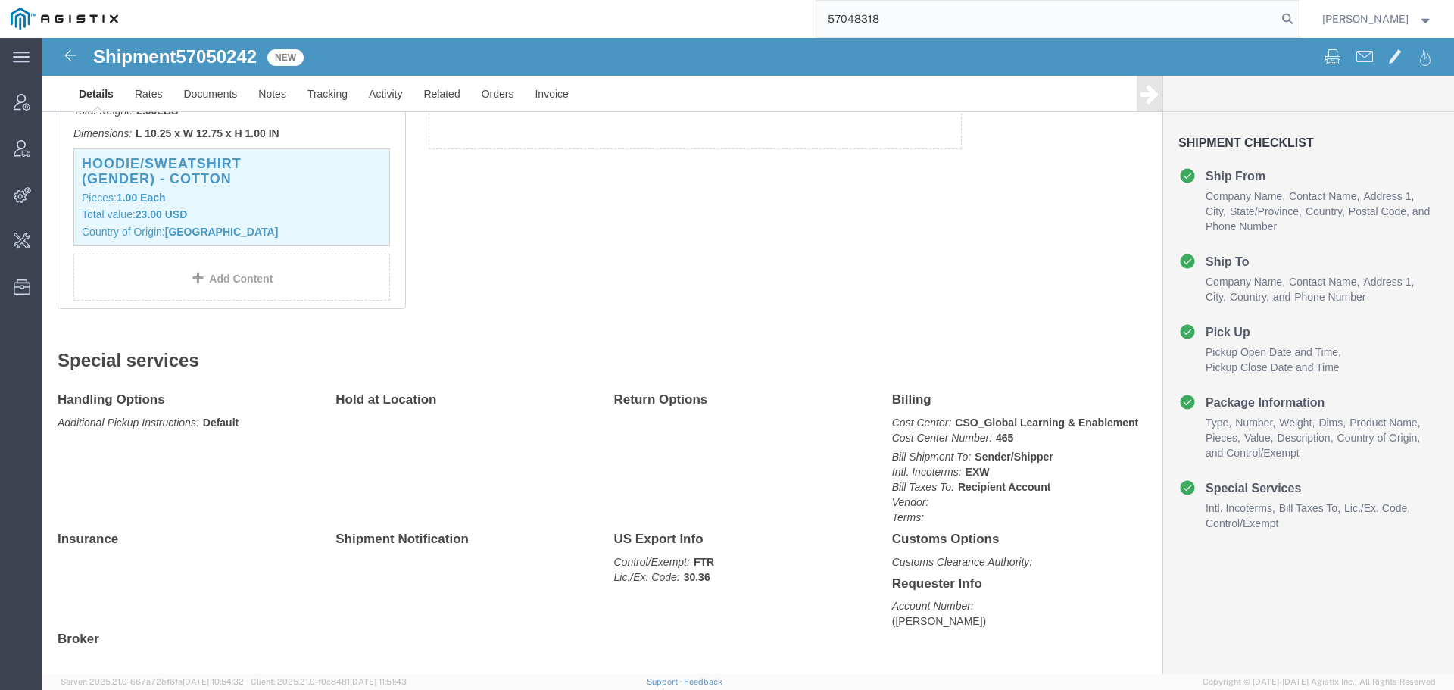
type input "57048318"
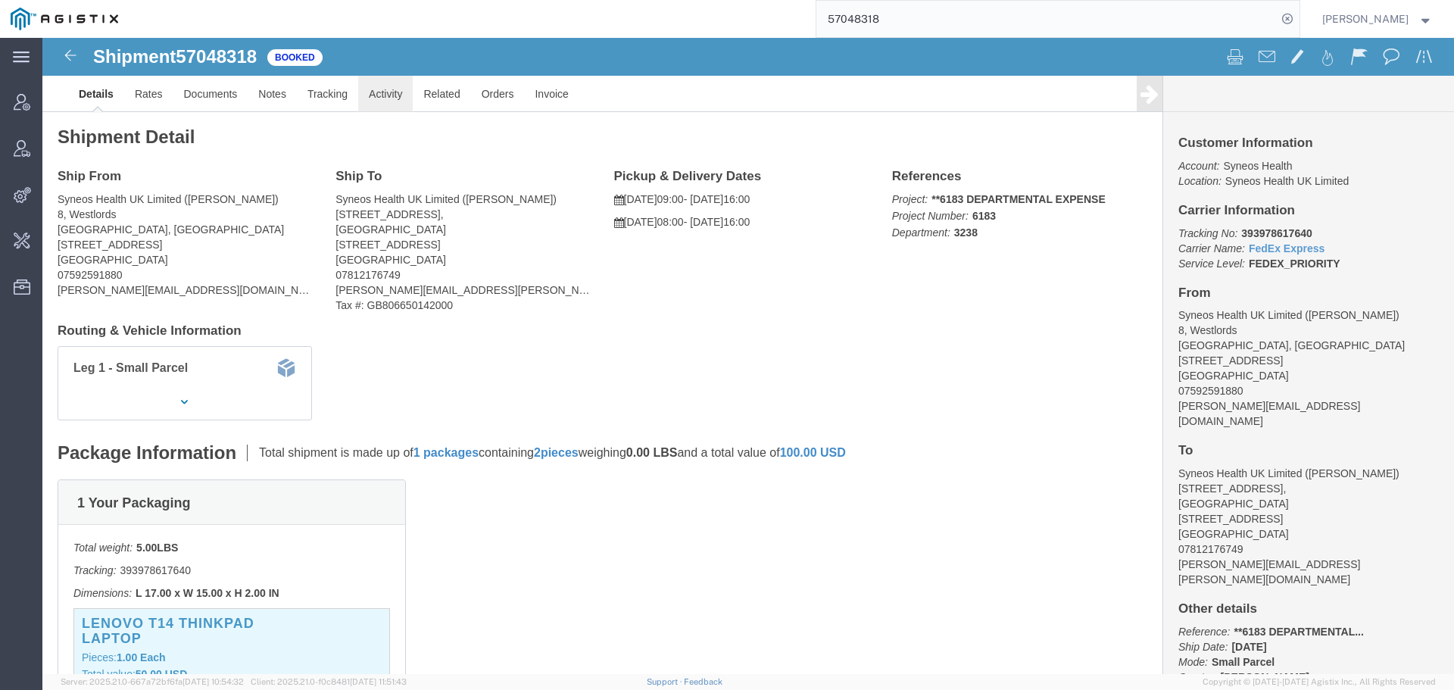
drag, startPoint x: 347, startPoint y: 58, endPoint x: 334, endPoint y: 136, distance: 79.8
click link "Activity"
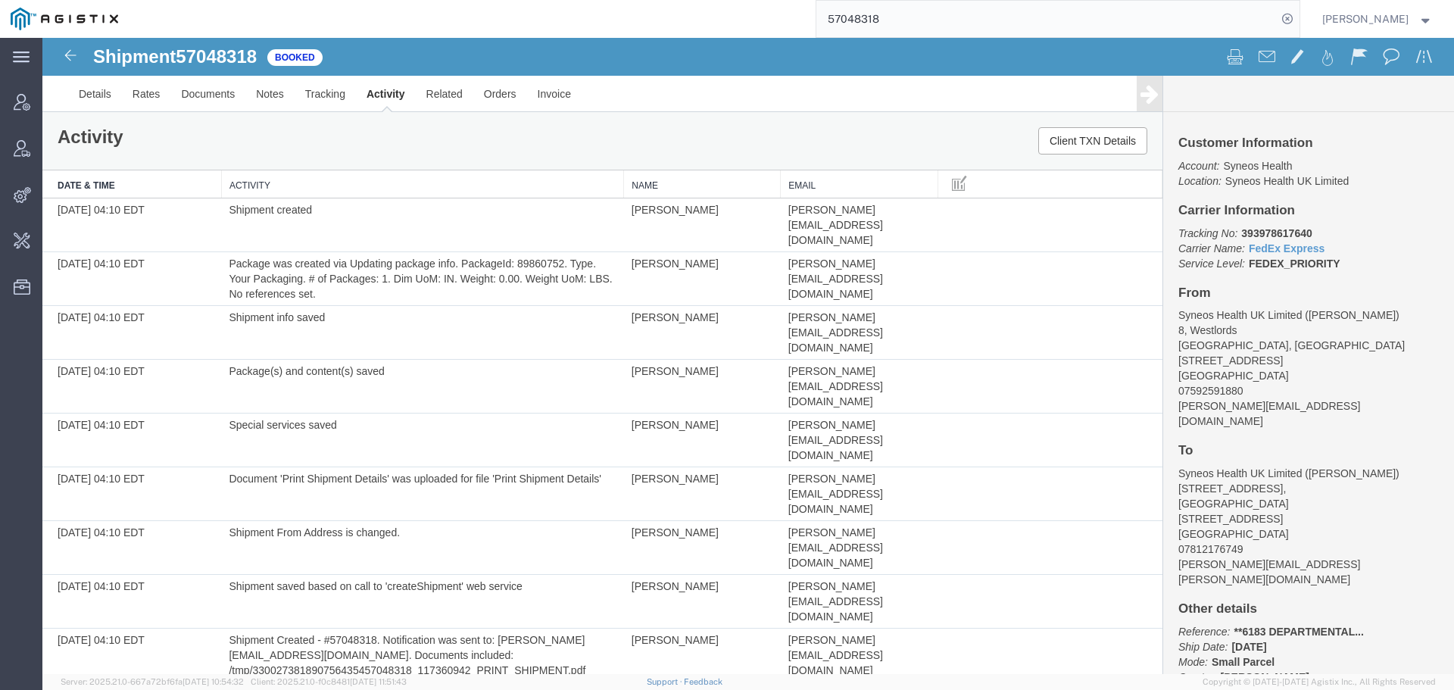
scroll to position [76, 0]
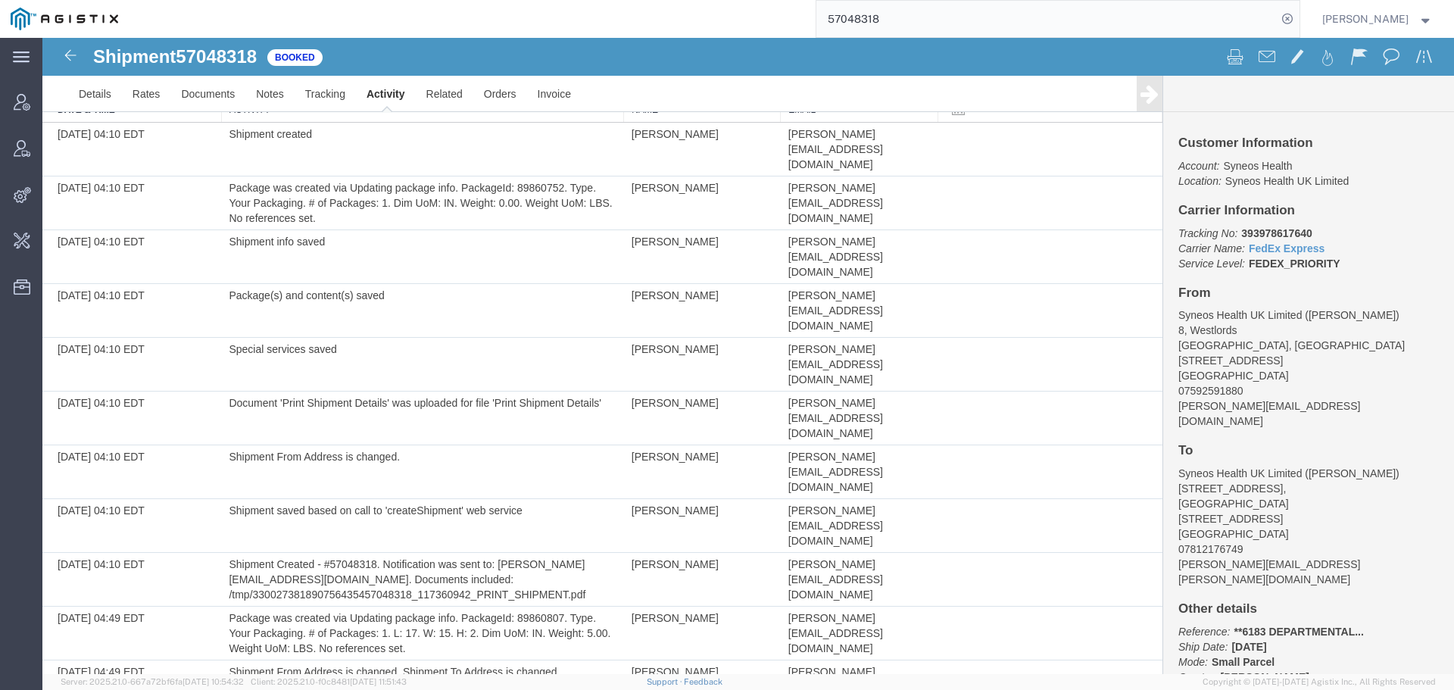
click at [226, 52] on span "57048318" at bounding box center [216, 56] width 81 height 20
copy span "57048318"
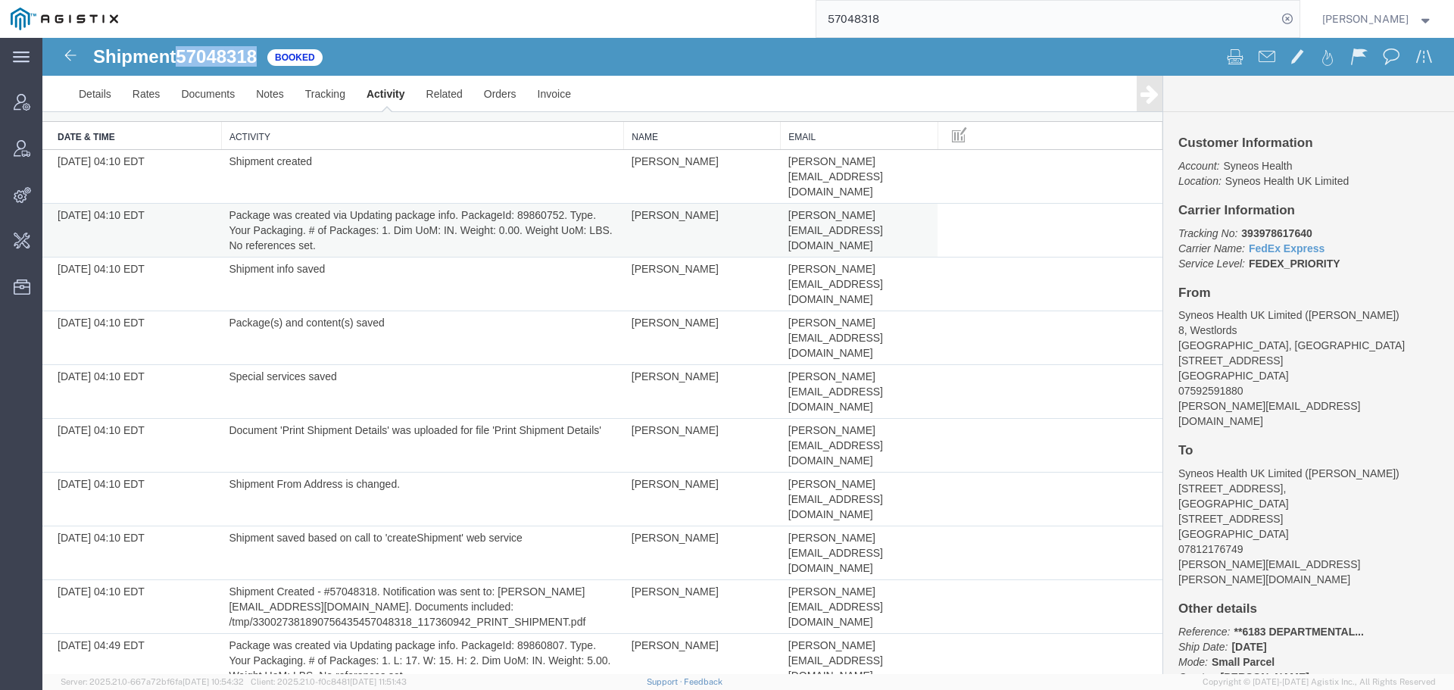
scroll to position [0, 0]
